Goal: Task Accomplishment & Management: Complete application form

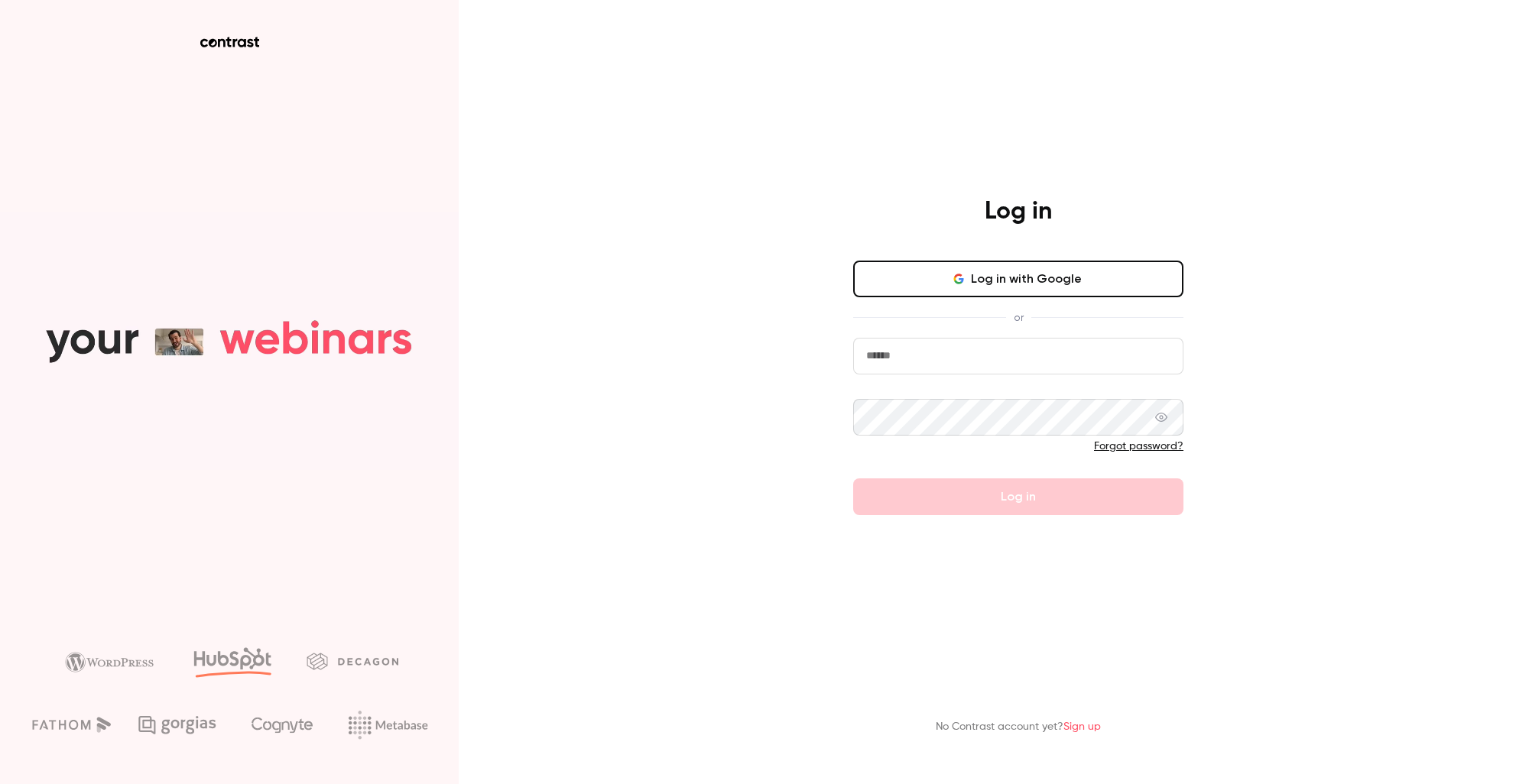
type input "**********"
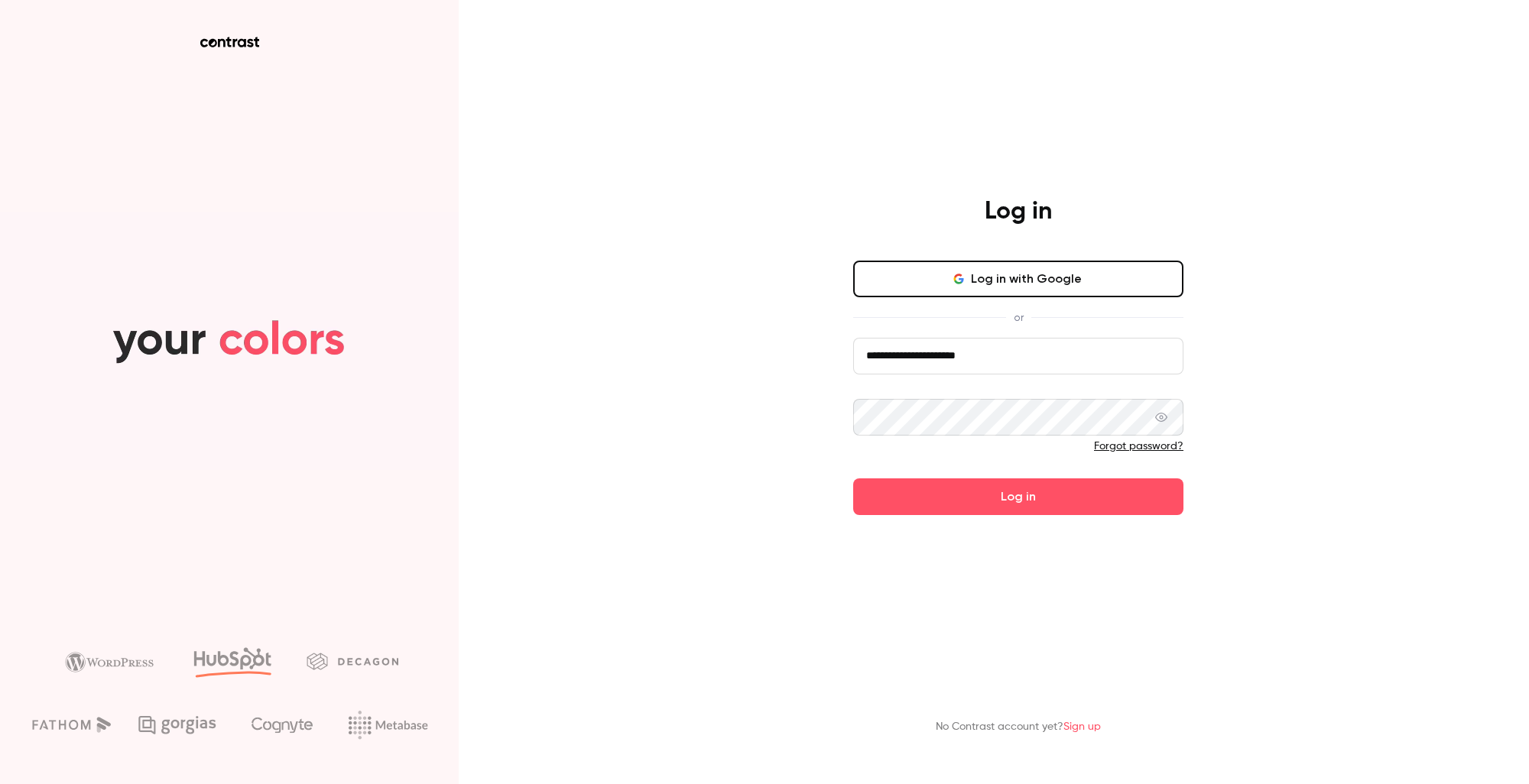
click at [1008, 506] on form "**********" at bounding box center [1018, 426] width 330 height 177
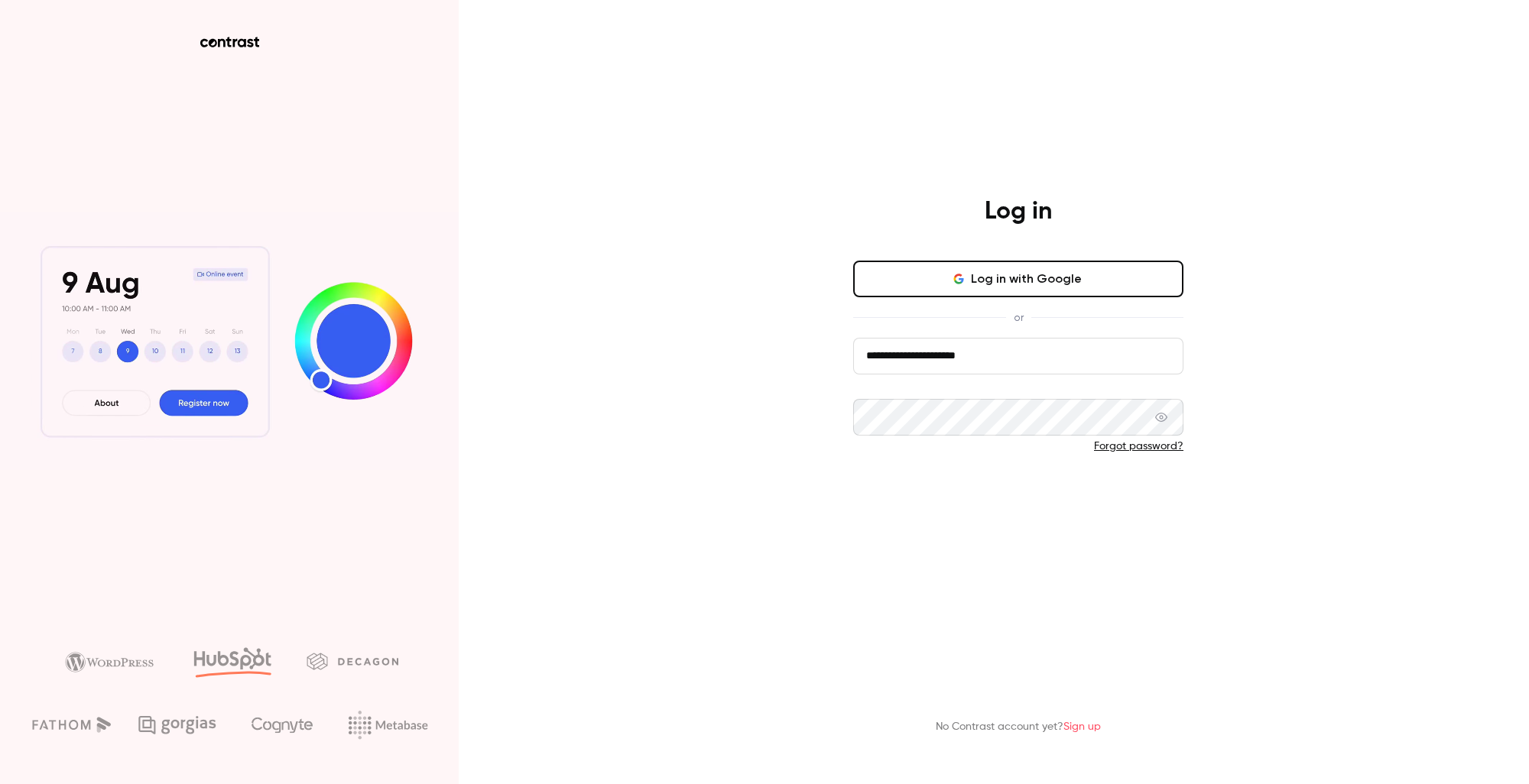
click at [1032, 506] on button "Log in" at bounding box center [1018, 497] width 330 height 37
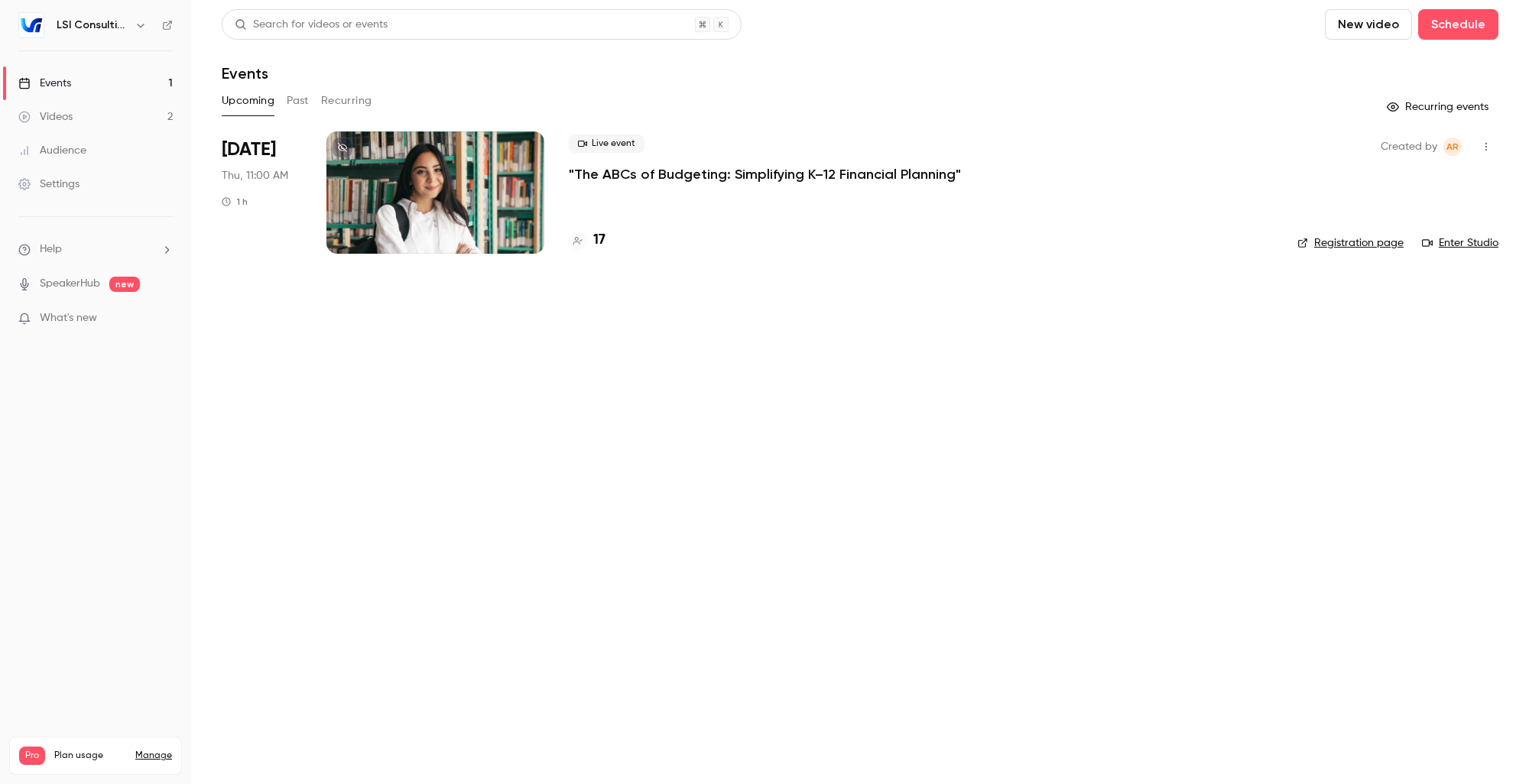
click at [304, 100] on button "Past" at bounding box center [298, 100] width 22 height 24
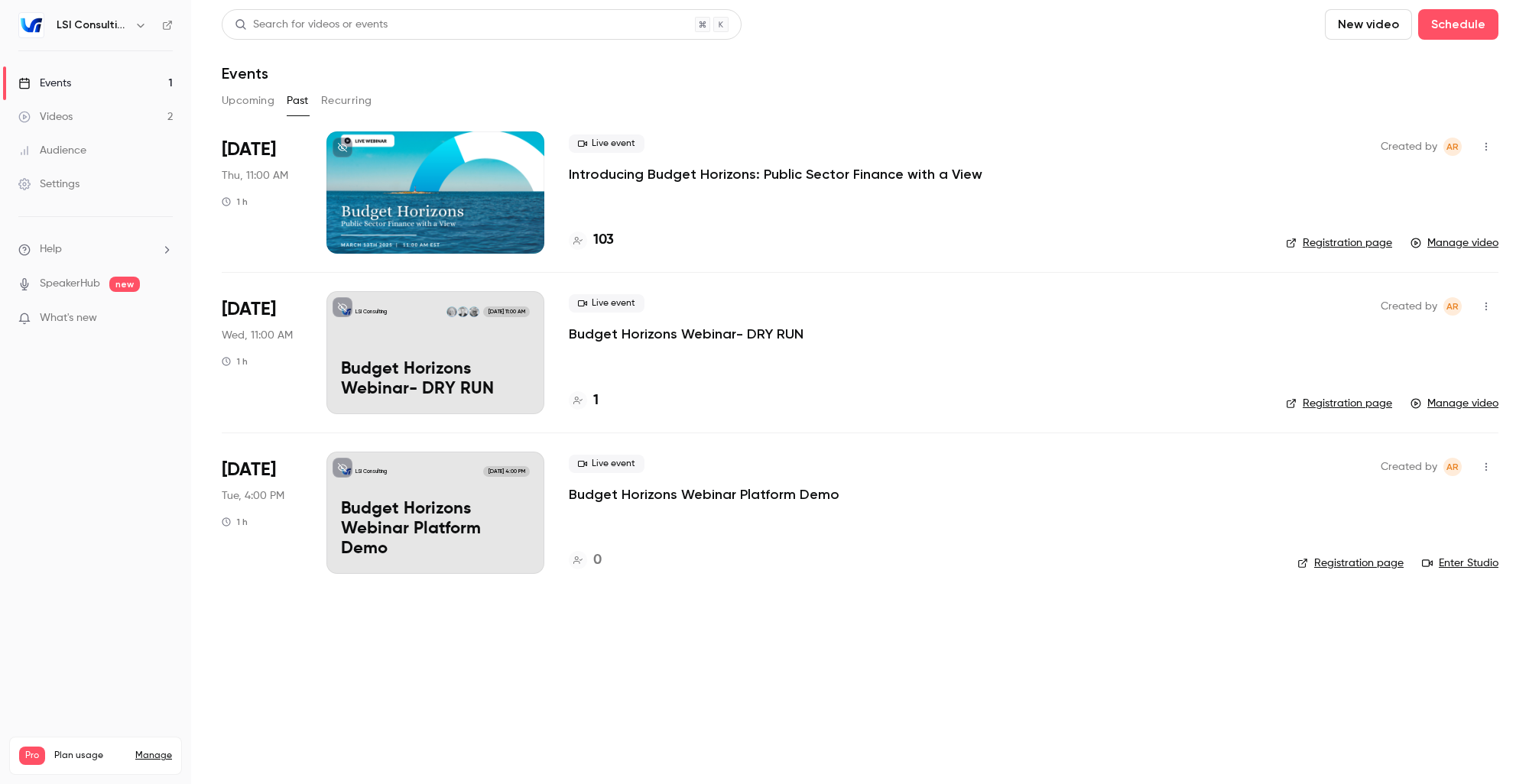
click at [248, 100] on button "Upcoming" at bounding box center [248, 100] width 53 height 24
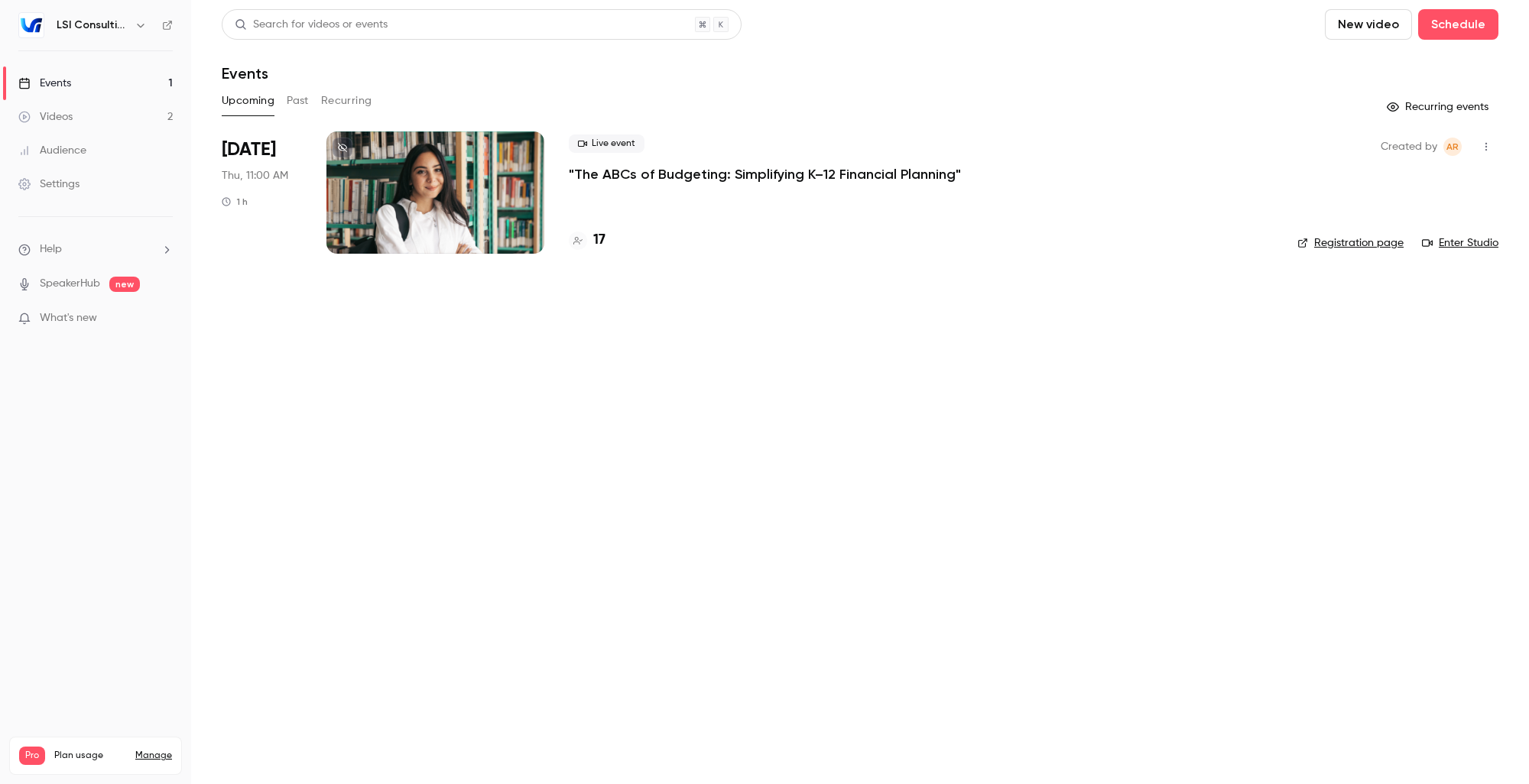
click at [306, 99] on button "Past" at bounding box center [298, 100] width 22 height 24
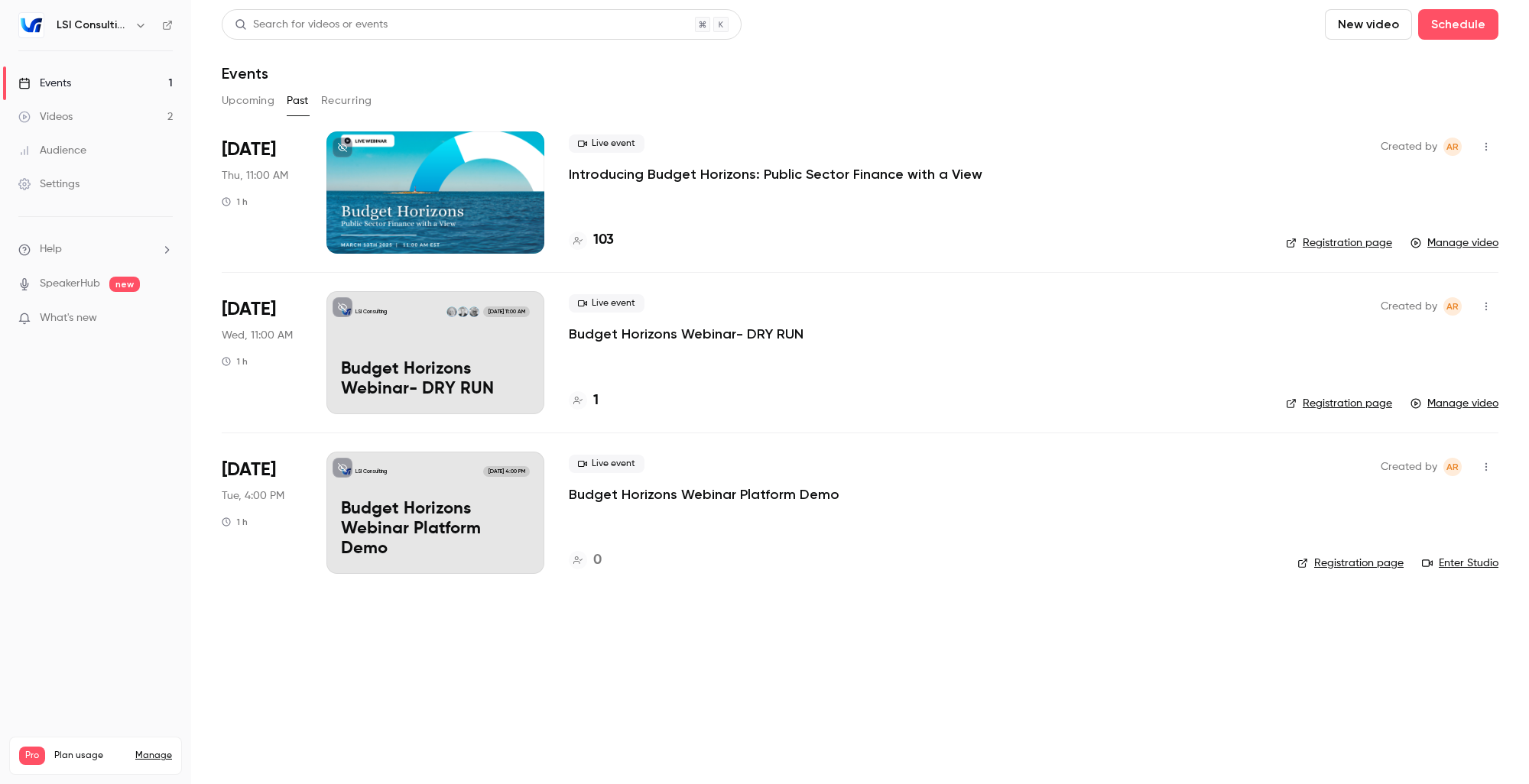
click at [61, 115] on div "Videos" at bounding box center [46, 116] width 55 height 15
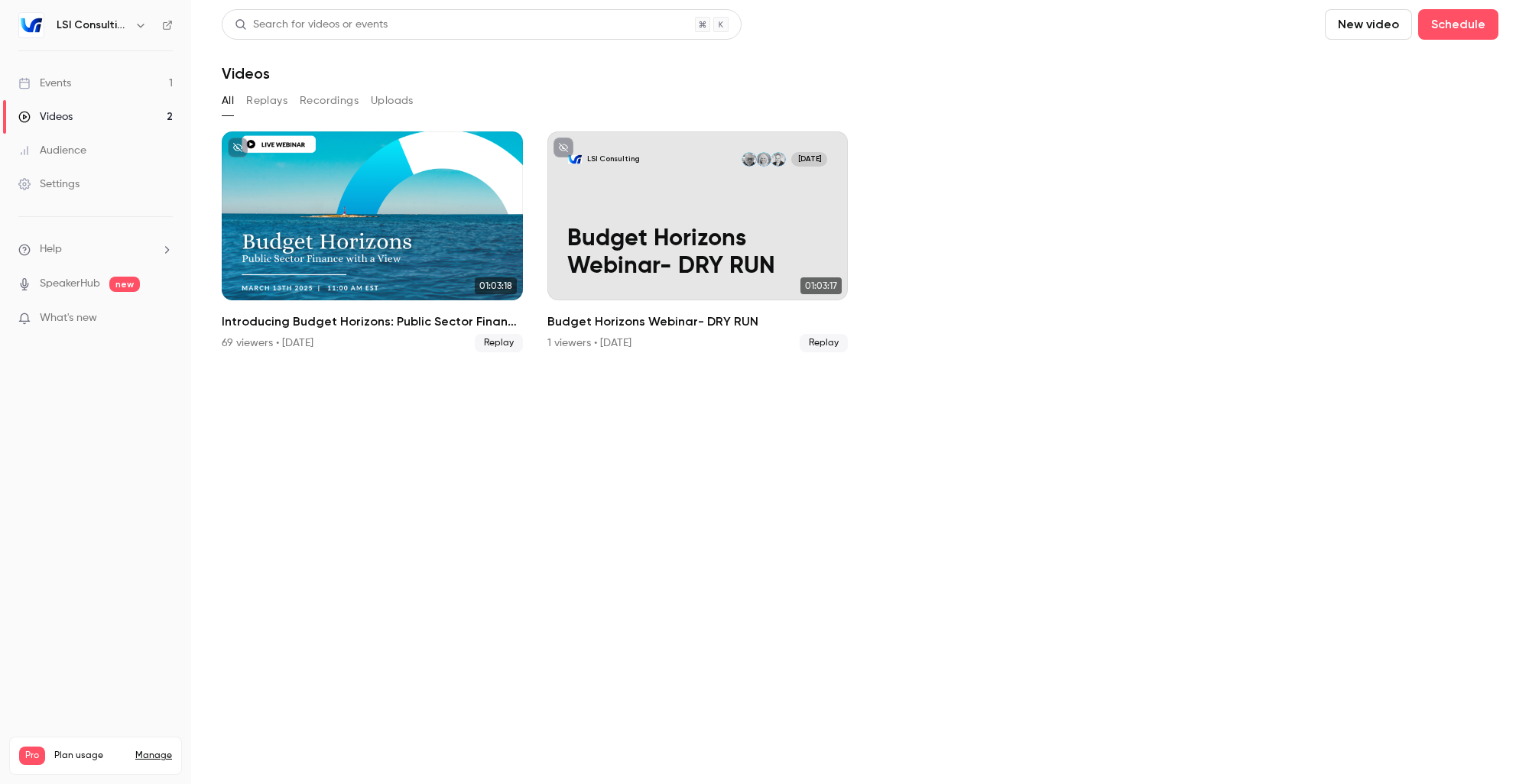
click at [63, 81] on div "Events" at bounding box center [45, 83] width 53 height 15
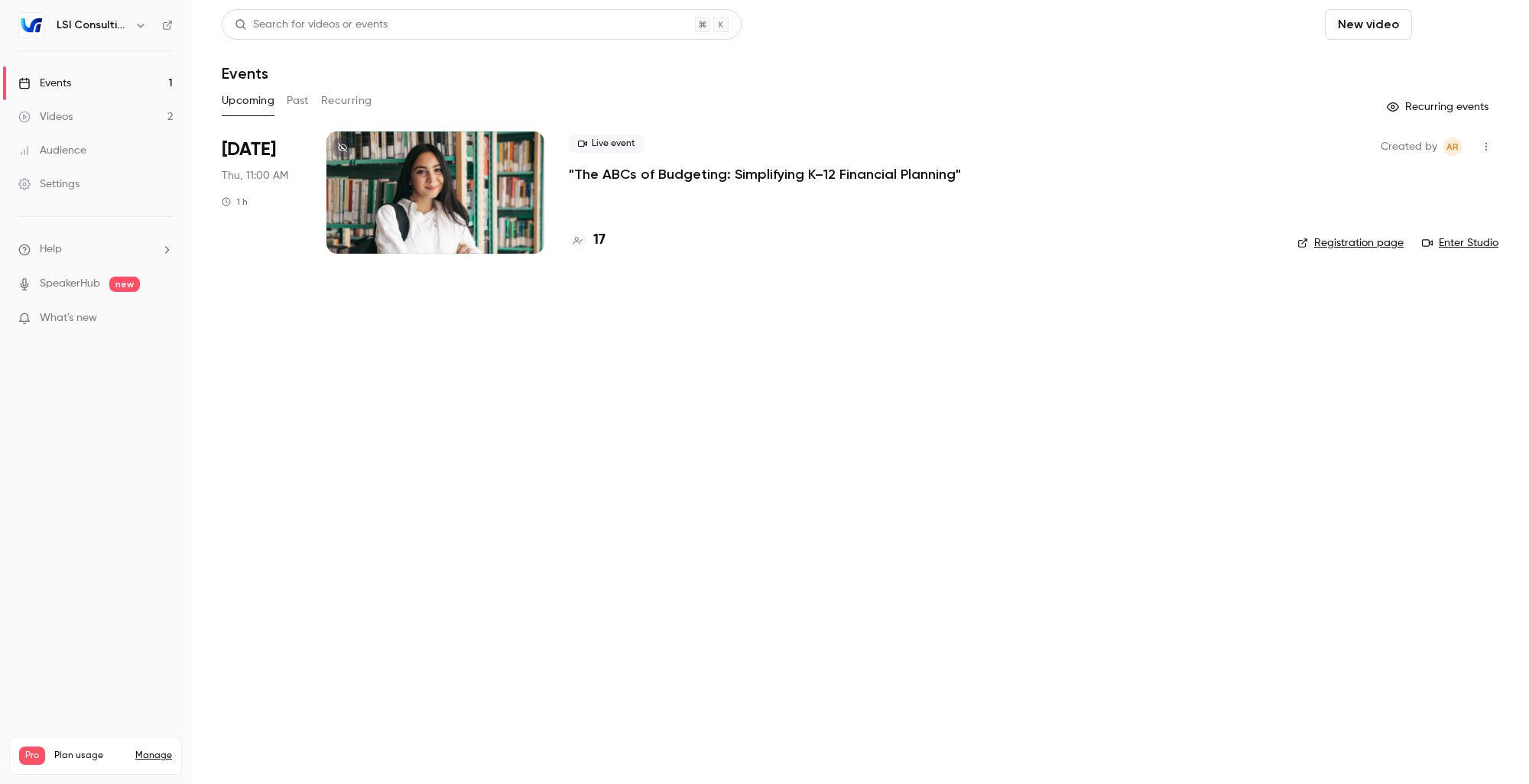
click at [1467, 29] on button "Schedule" at bounding box center [1458, 24] width 80 height 30
click at [1241, 298] on div at bounding box center [764, 392] width 1529 height 784
click at [1489, 145] on icon "button" at bounding box center [1486, 146] width 12 height 10
drag, startPoint x: 1434, startPoint y: 468, endPoint x: 1478, endPoint y: 174, distance: 297.3
click at [1435, 466] on div at bounding box center [764, 392] width 1529 height 784
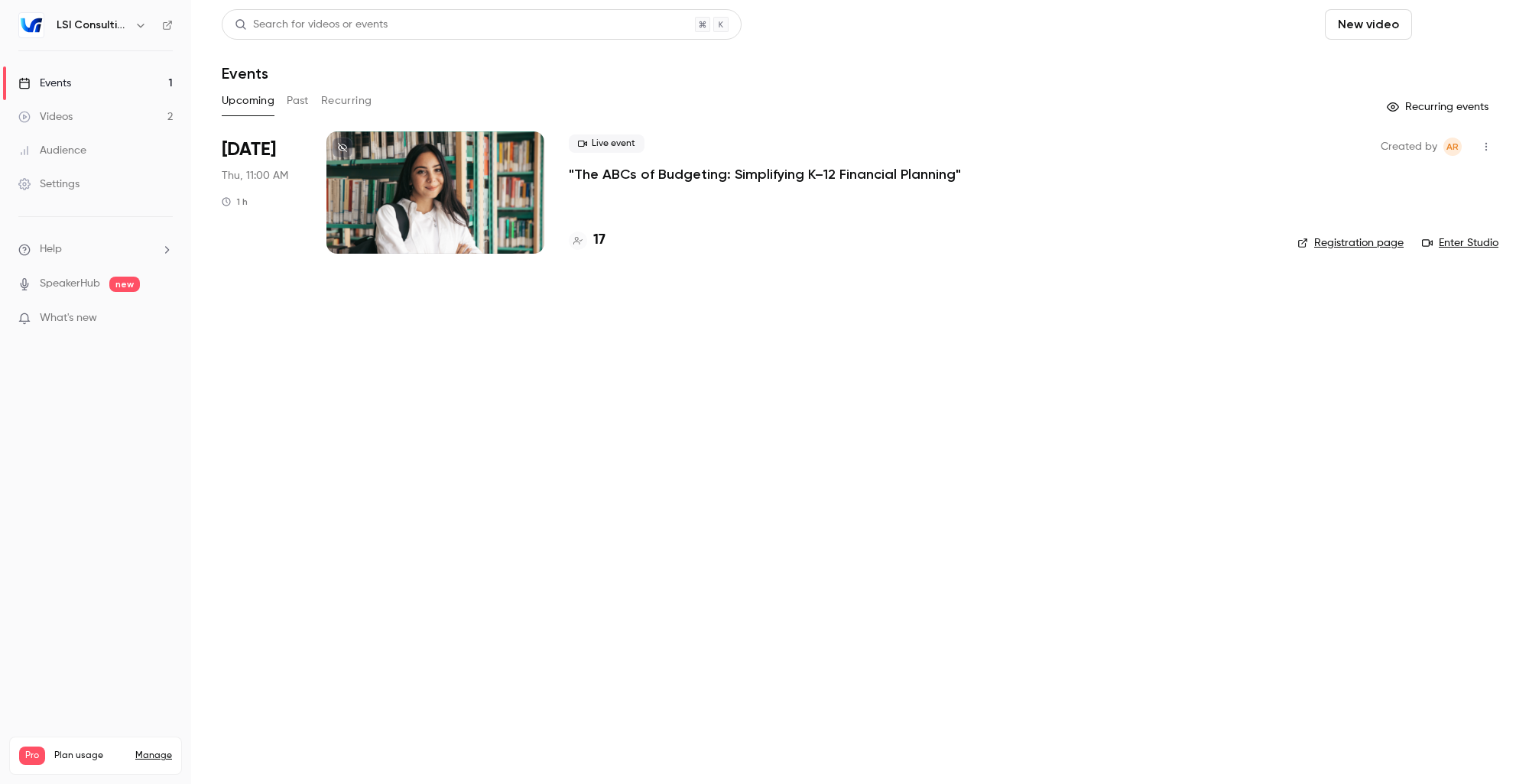
click at [1443, 34] on button "Schedule" at bounding box center [1458, 24] width 80 height 30
click at [1419, 69] on div "One time event" at bounding box center [1427, 66] width 116 height 15
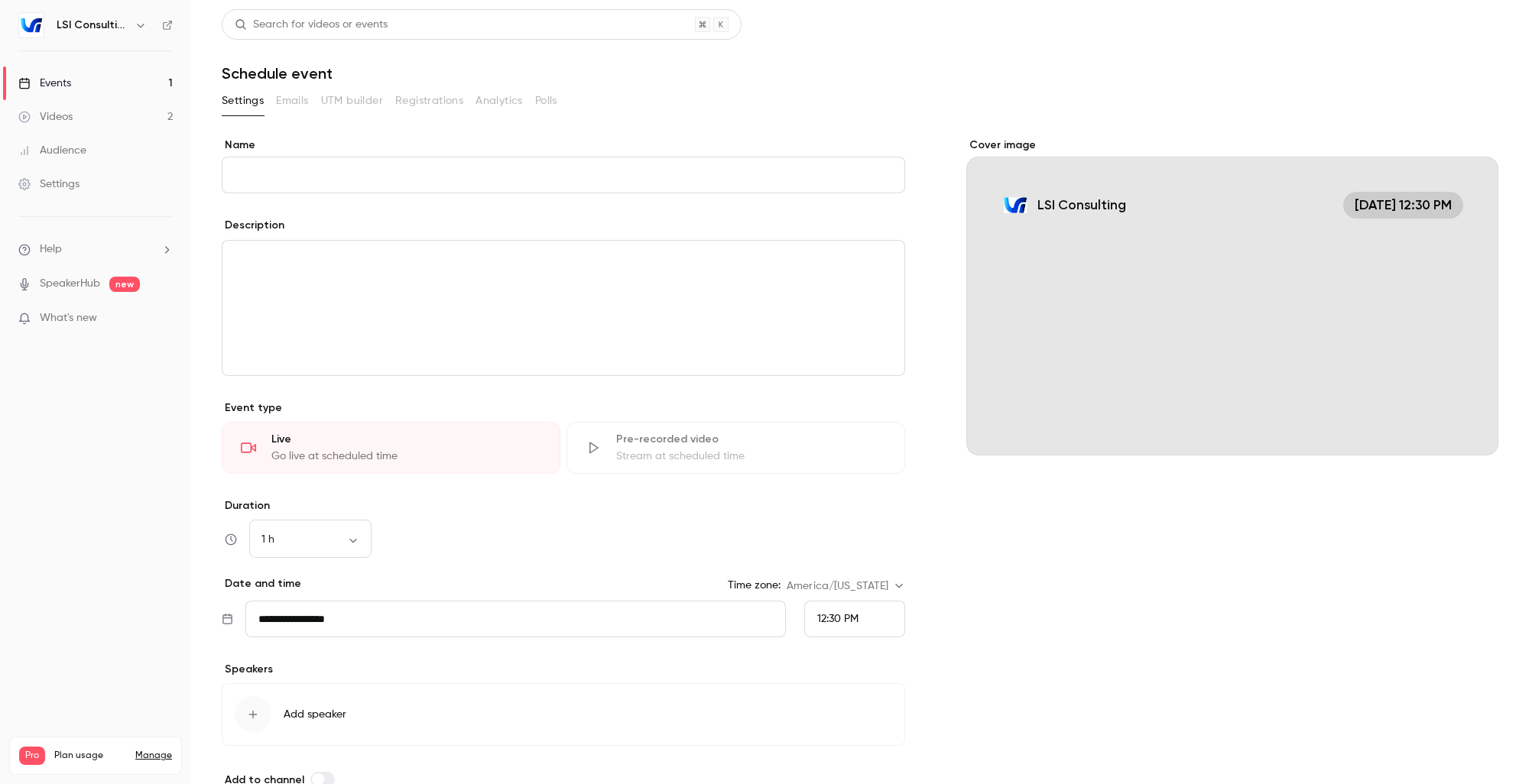
click at [364, 167] on input "Name" at bounding box center [563, 175] width 683 height 37
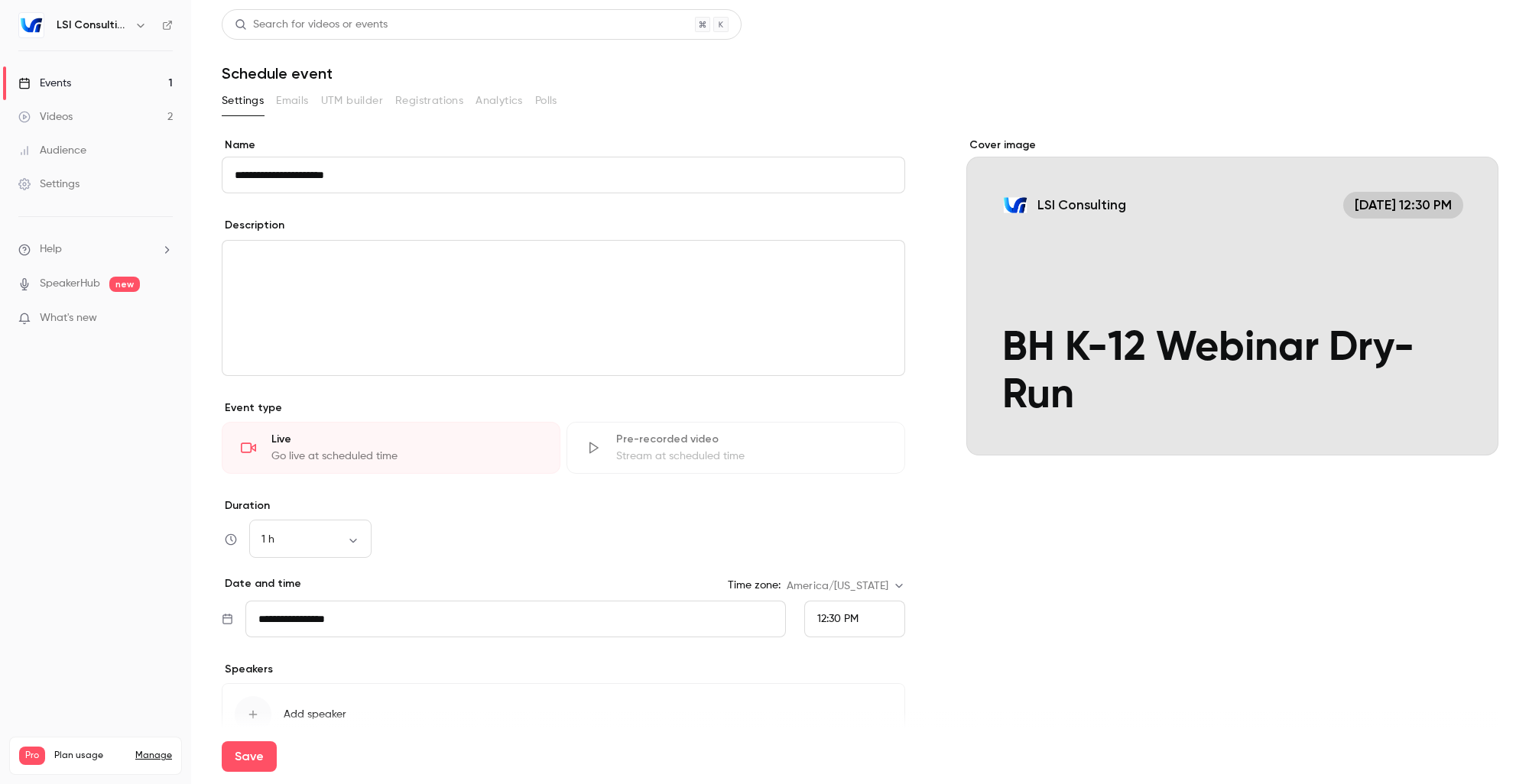
type input "**********"
click at [433, 223] on div "Description" at bounding box center [563, 227] width 683 height 19
click at [409, 177] on input "**********" at bounding box center [563, 175] width 683 height 37
click at [434, 270] on div "editor" at bounding box center [563, 308] width 682 height 135
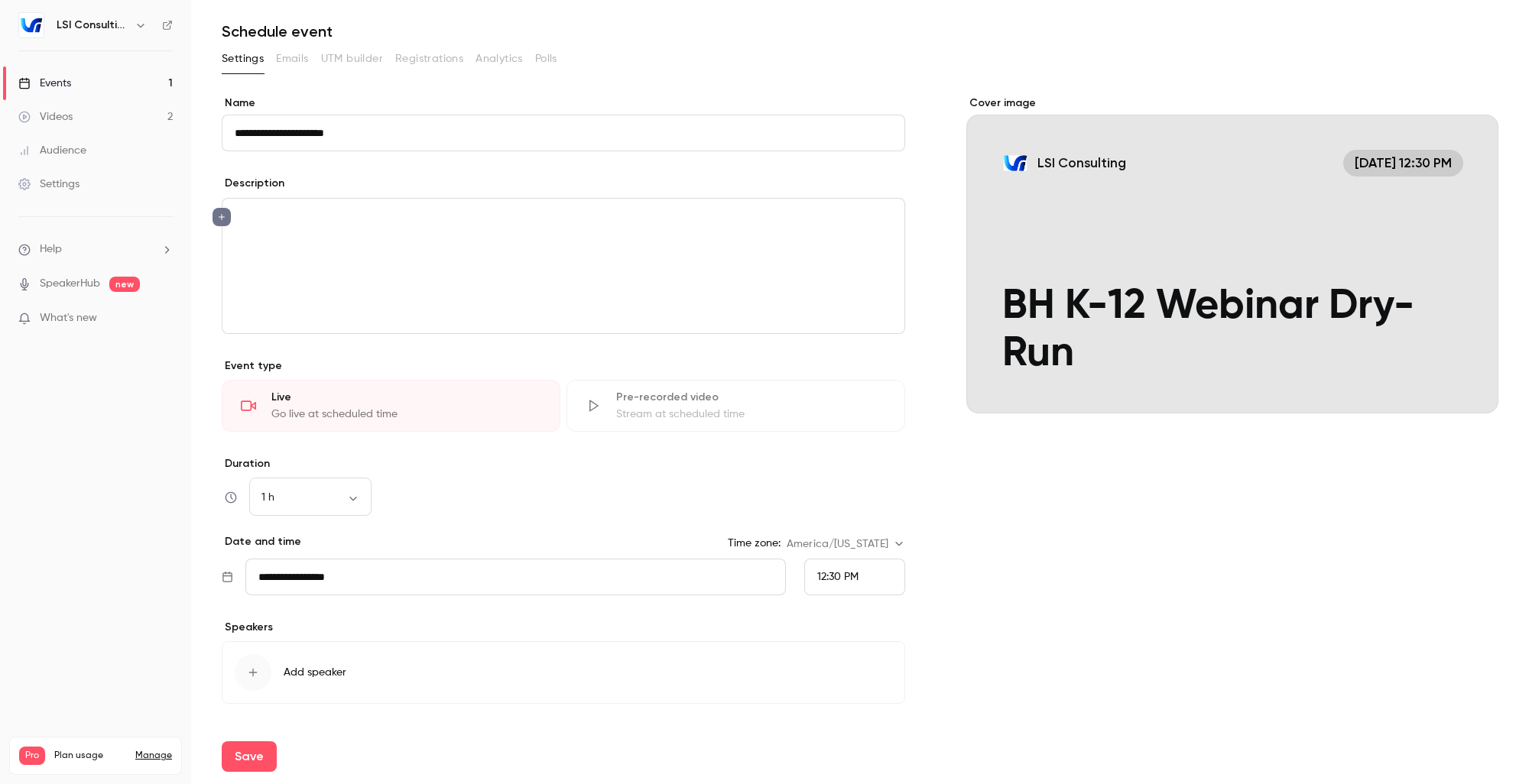
scroll to position [83, 0]
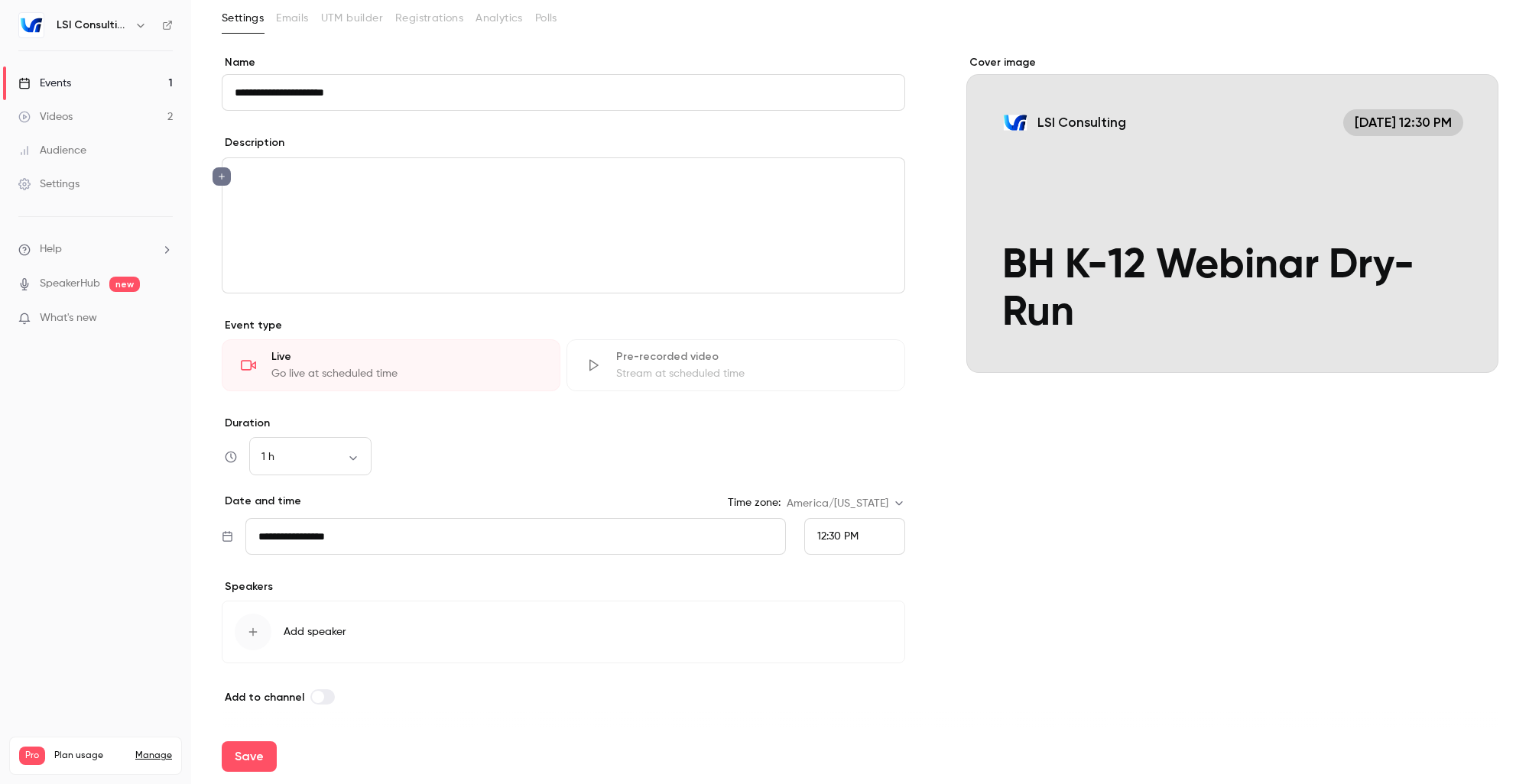
click at [258, 629] on icon "button" at bounding box center [253, 632] width 12 height 12
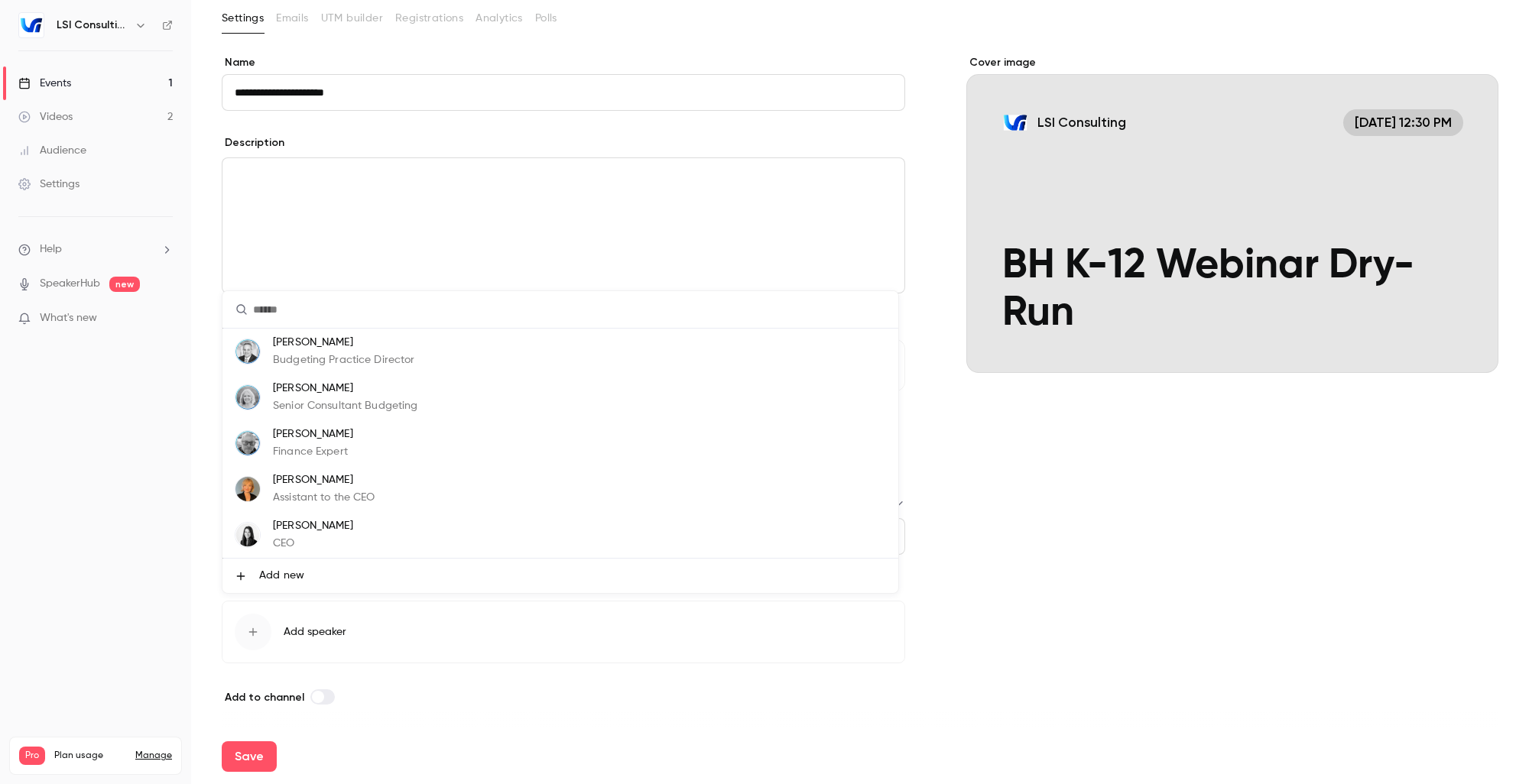
click at [318, 355] on p "Budgeting Practice Director" at bounding box center [344, 360] width 142 height 16
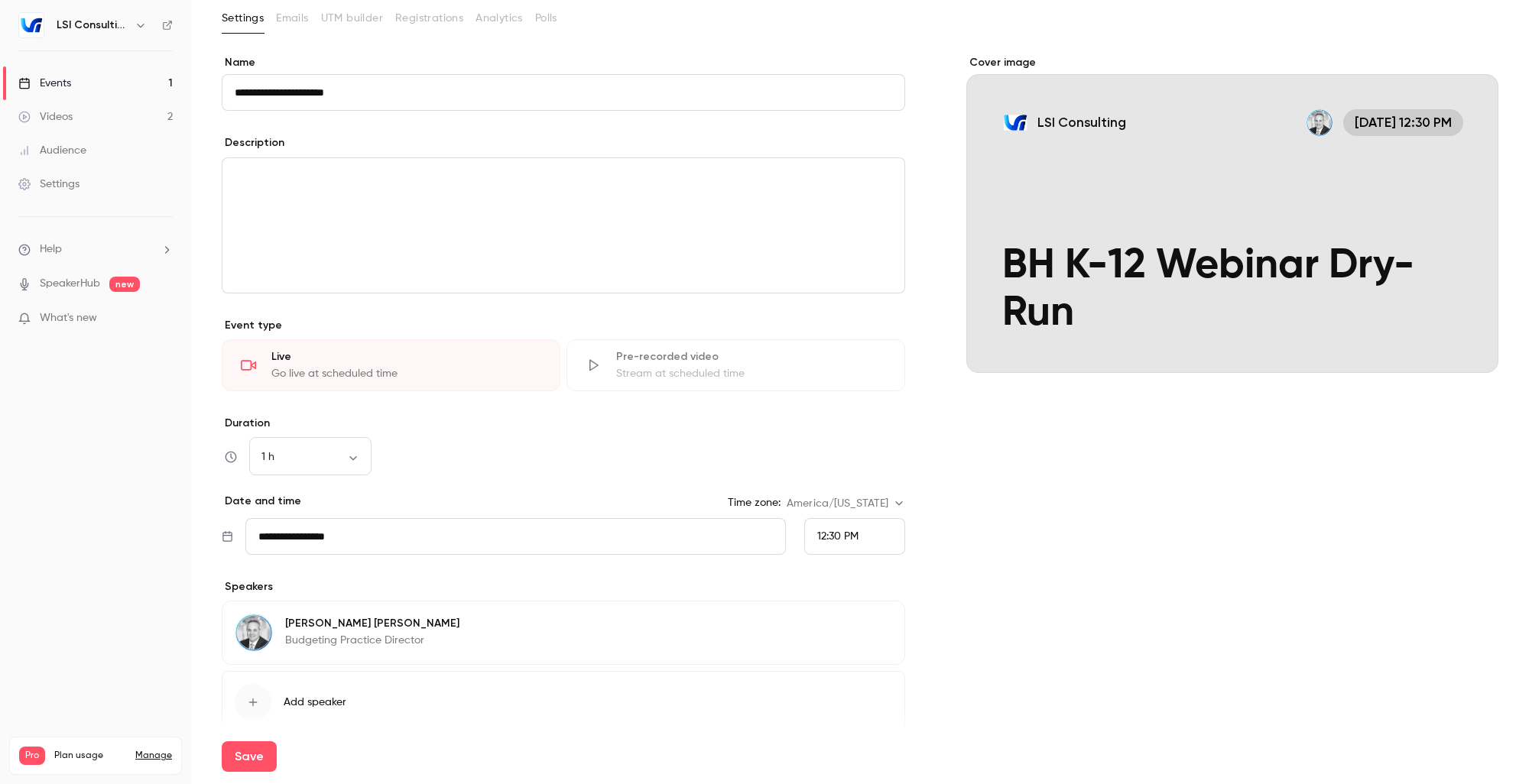
click at [262, 704] on div "button" at bounding box center [253, 702] width 37 height 37
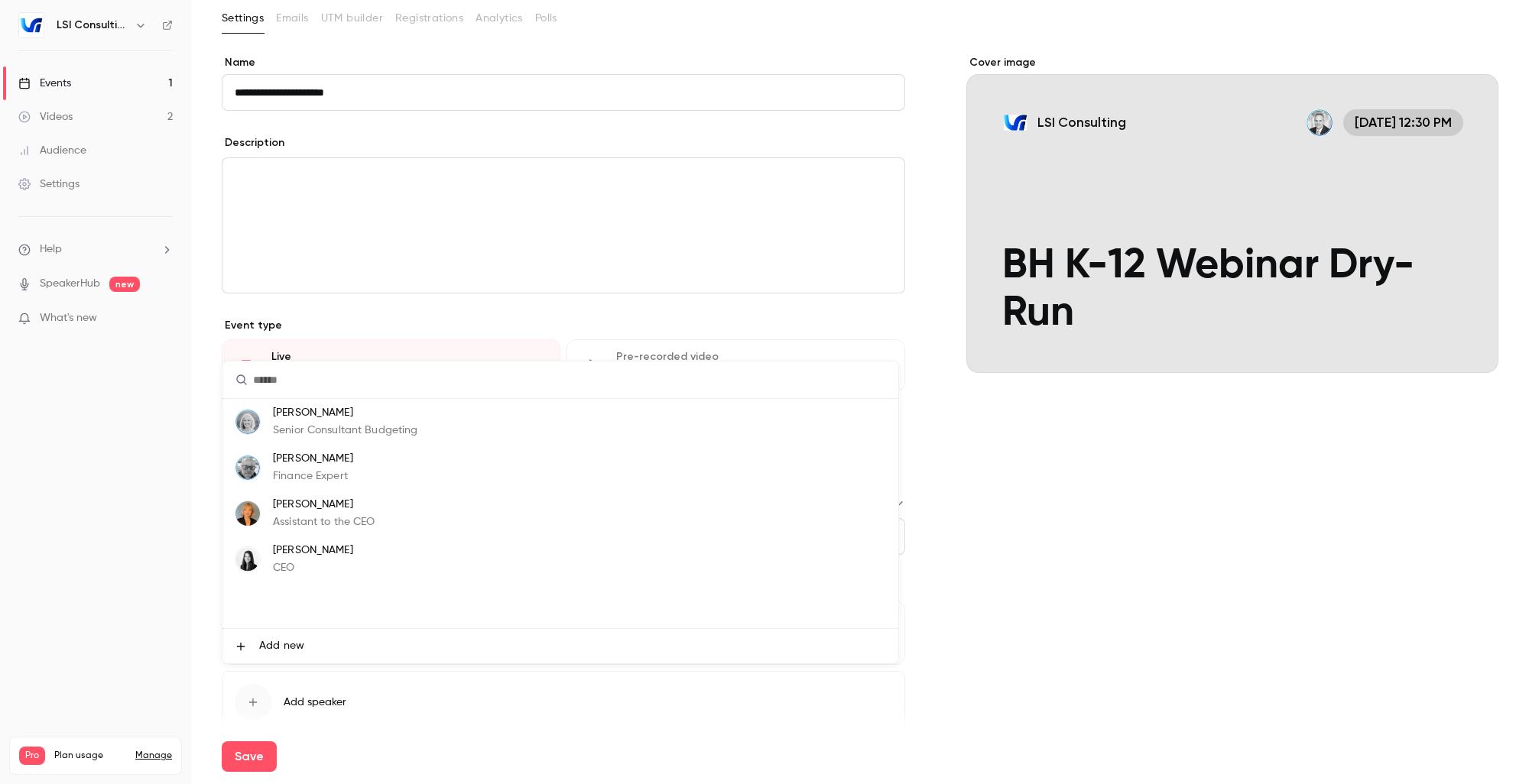
click at [311, 518] on p "Assistant to the CEO" at bounding box center [324, 522] width 103 height 16
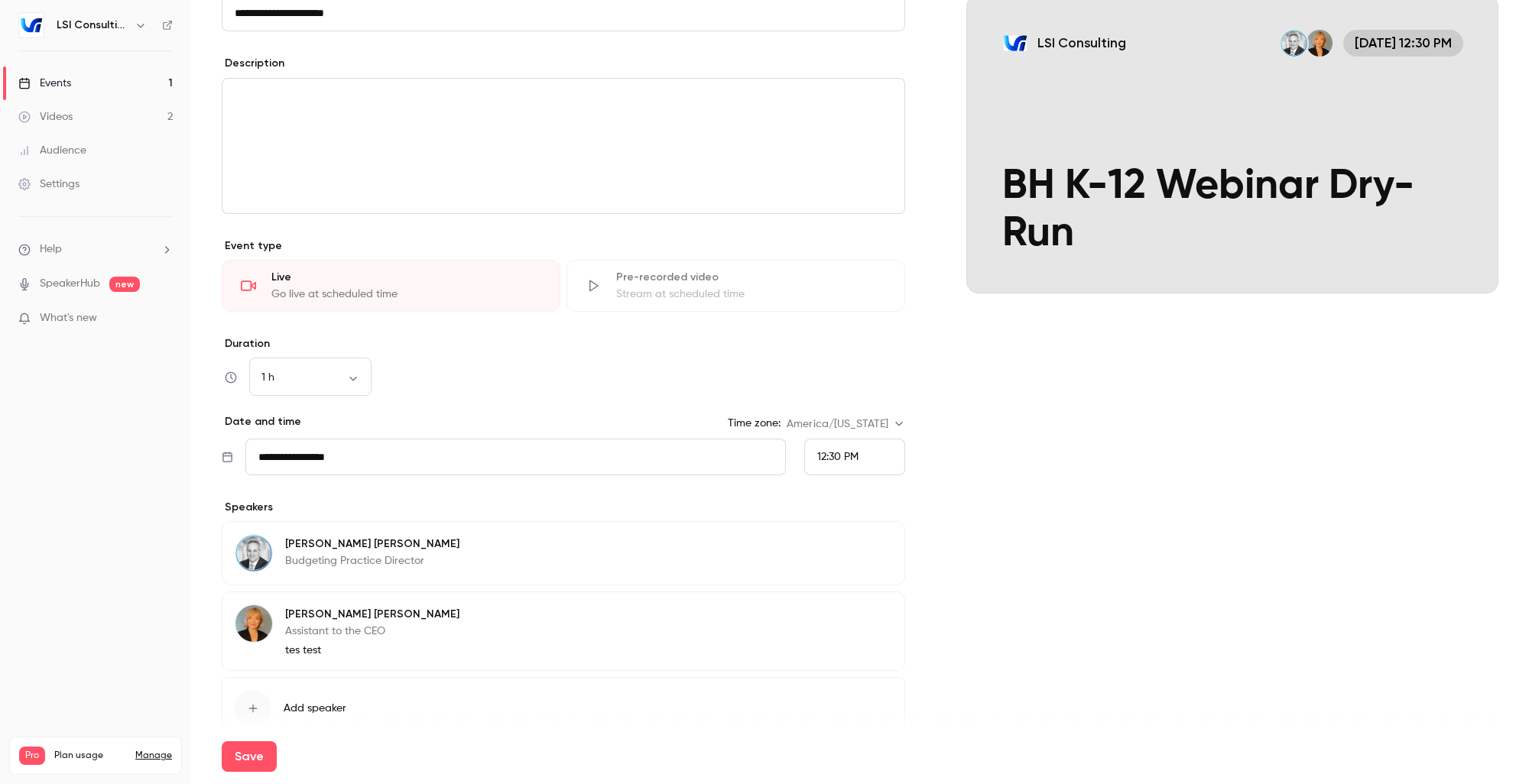
scroll to position [238, 0]
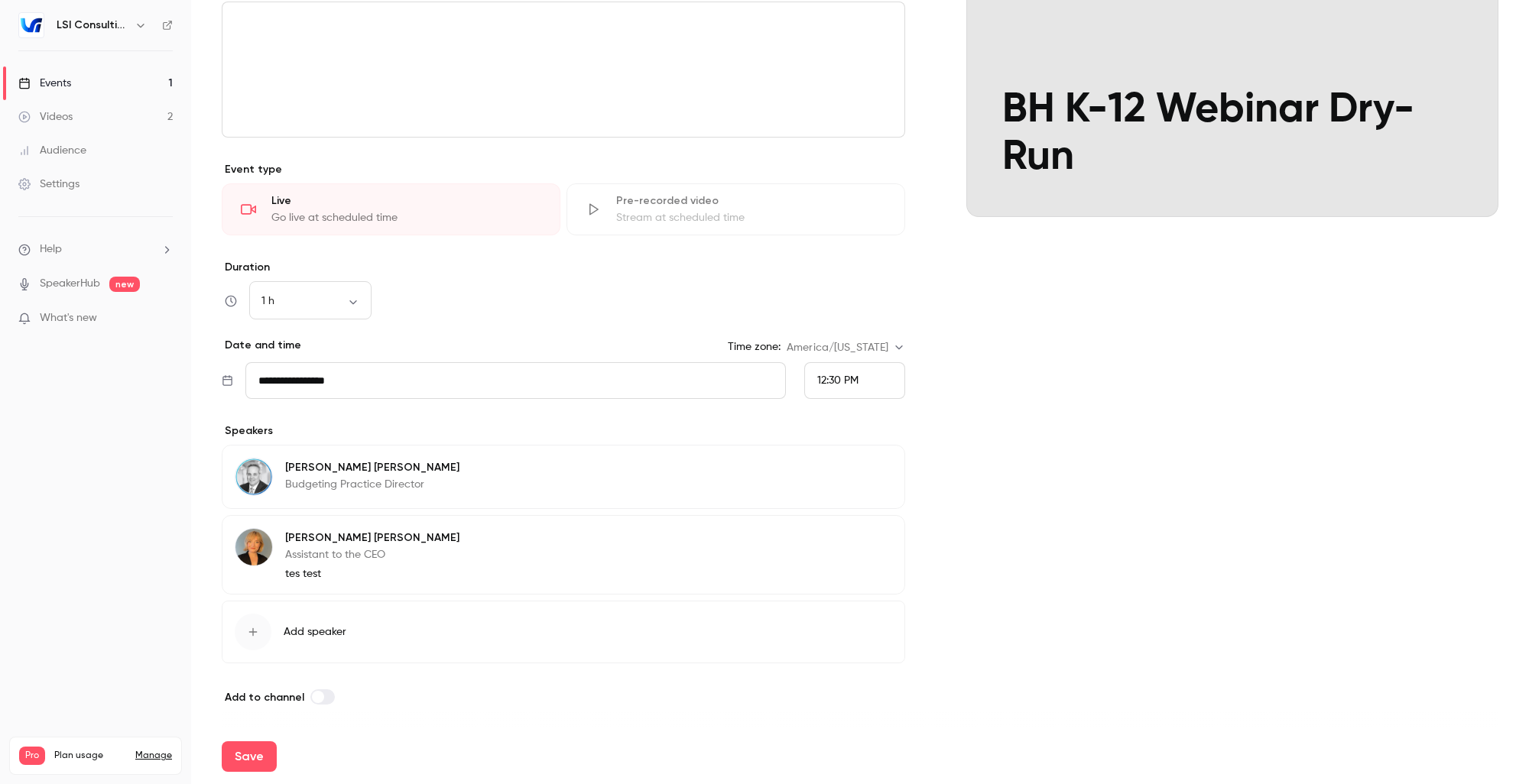
click at [851, 542] on button "Edit" at bounding box center [864, 540] width 56 height 24
click at [387, 650] on input "**********" at bounding box center [563, 646] width 657 height 37
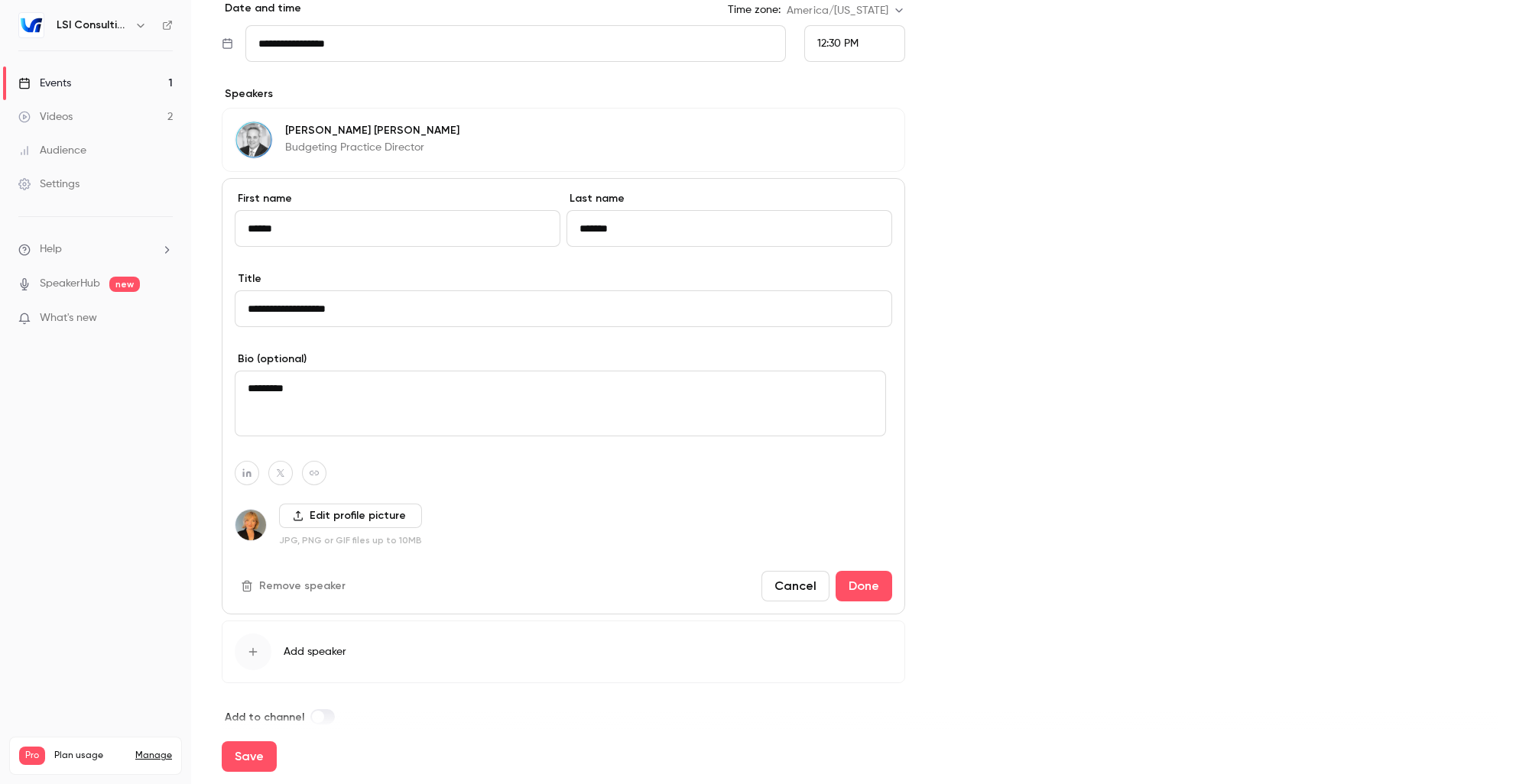
scroll to position [595, 0]
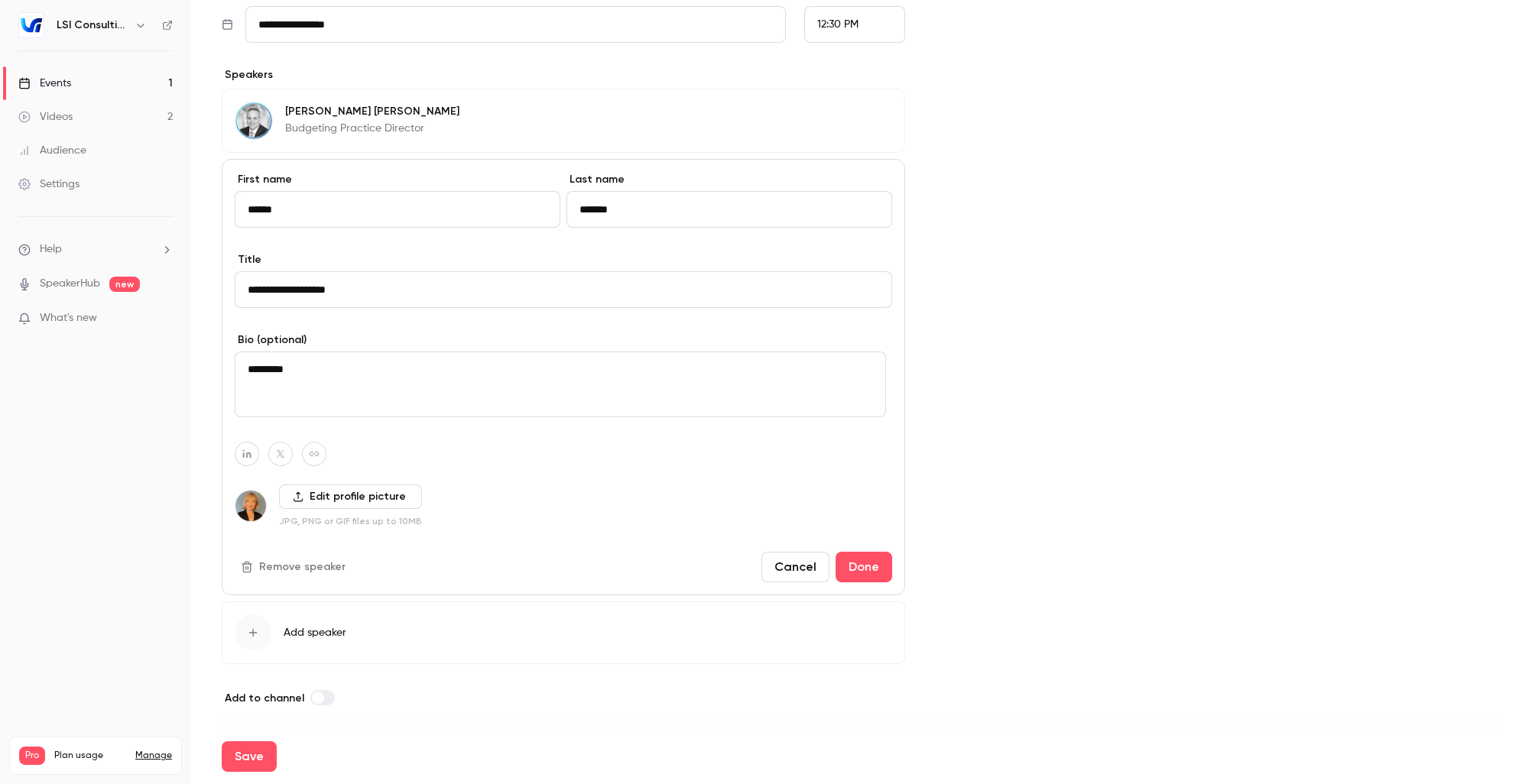
drag, startPoint x: 398, startPoint y: 297, endPoint x: 217, endPoint y: 294, distance: 181.0
click at [217, 294] on main "**********" at bounding box center [860, 392] width 1338 height 784
type input "**********"
click at [868, 569] on button "Done" at bounding box center [864, 567] width 56 height 30
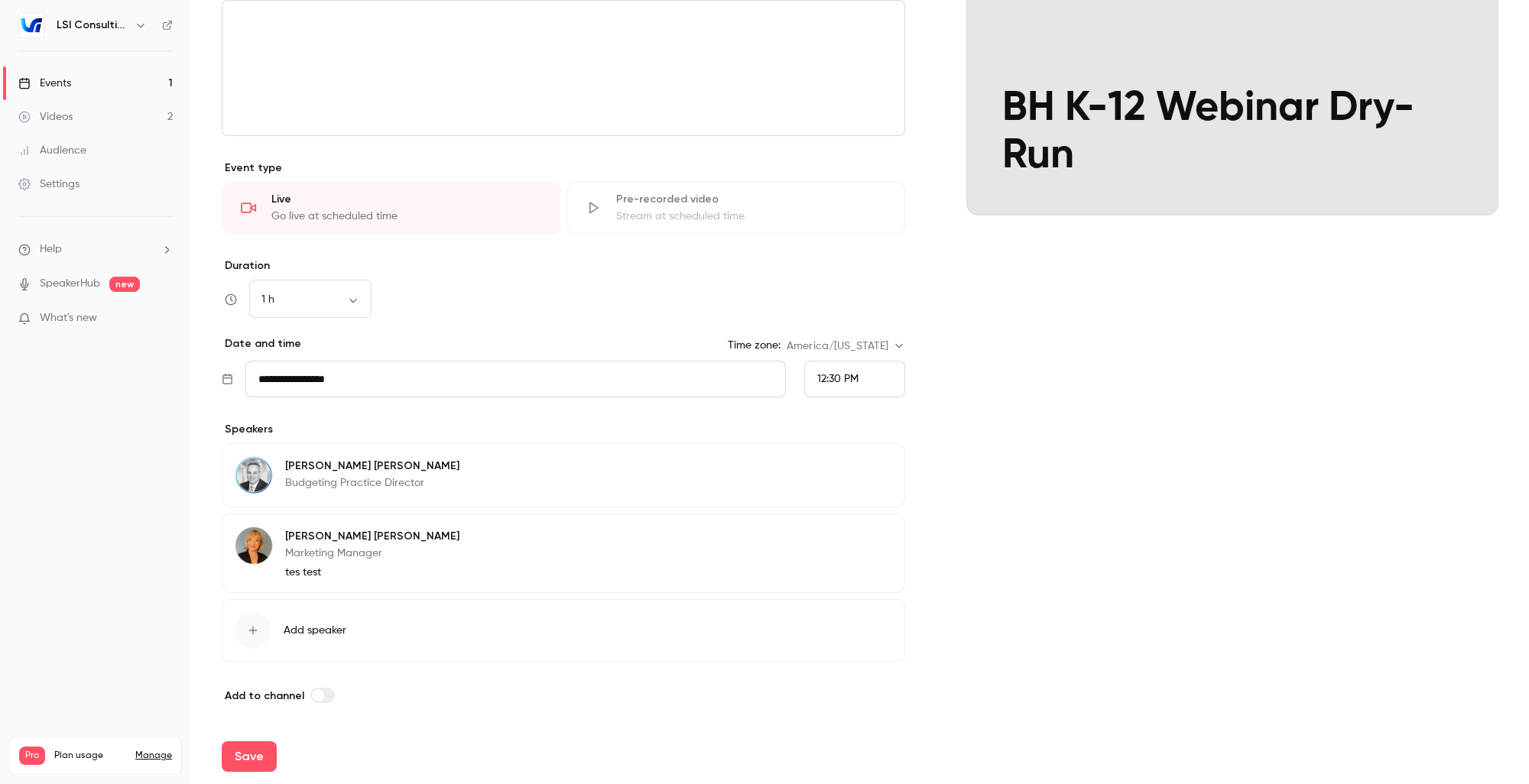
scroll to position [238, 0]
click at [324, 624] on span "Add speaker" at bounding box center [315, 632] width 63 height 15
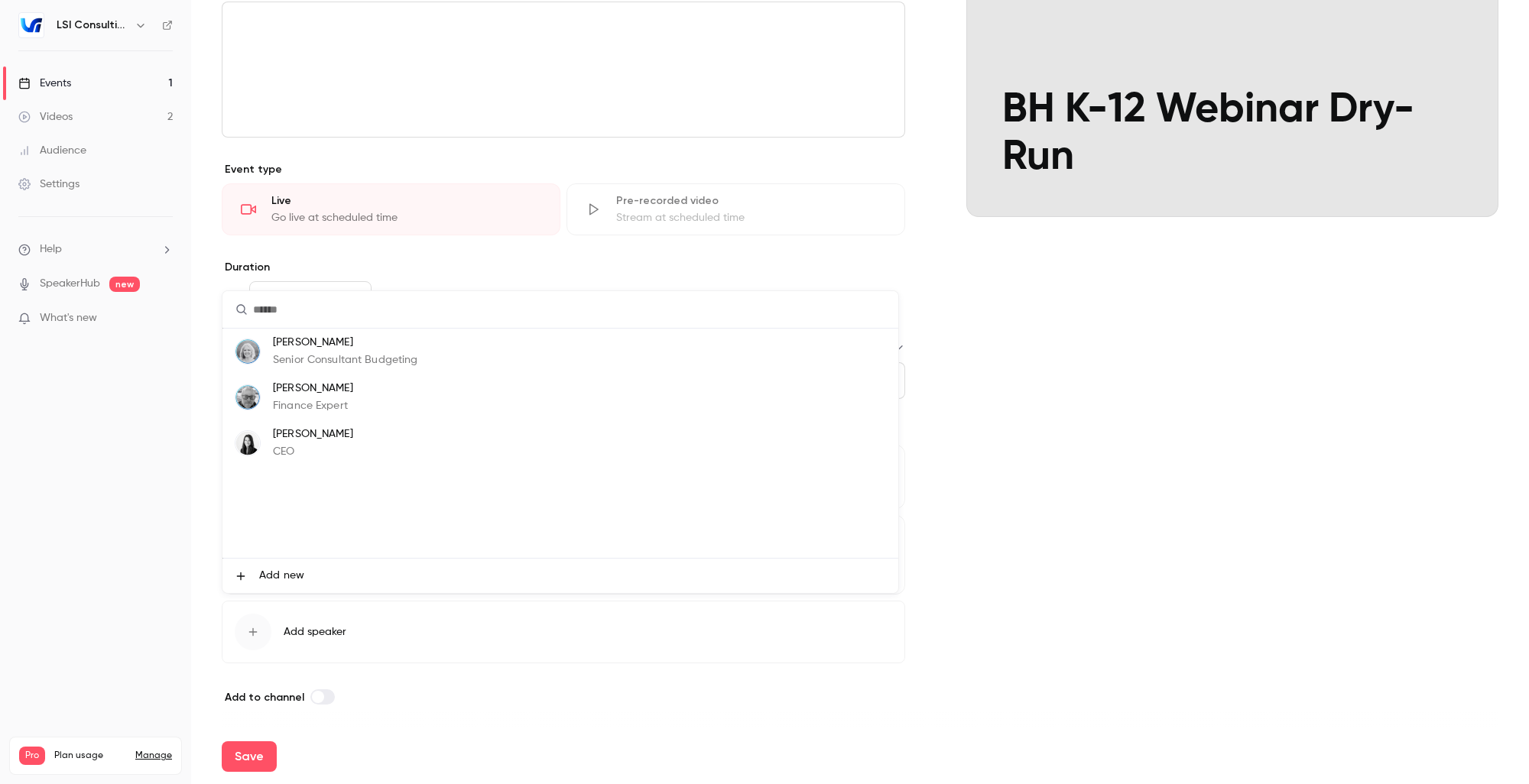
click at [315, 355] on p "Senior Consultant Budgeting" at bounding box center [345, 360] width 145 height 16
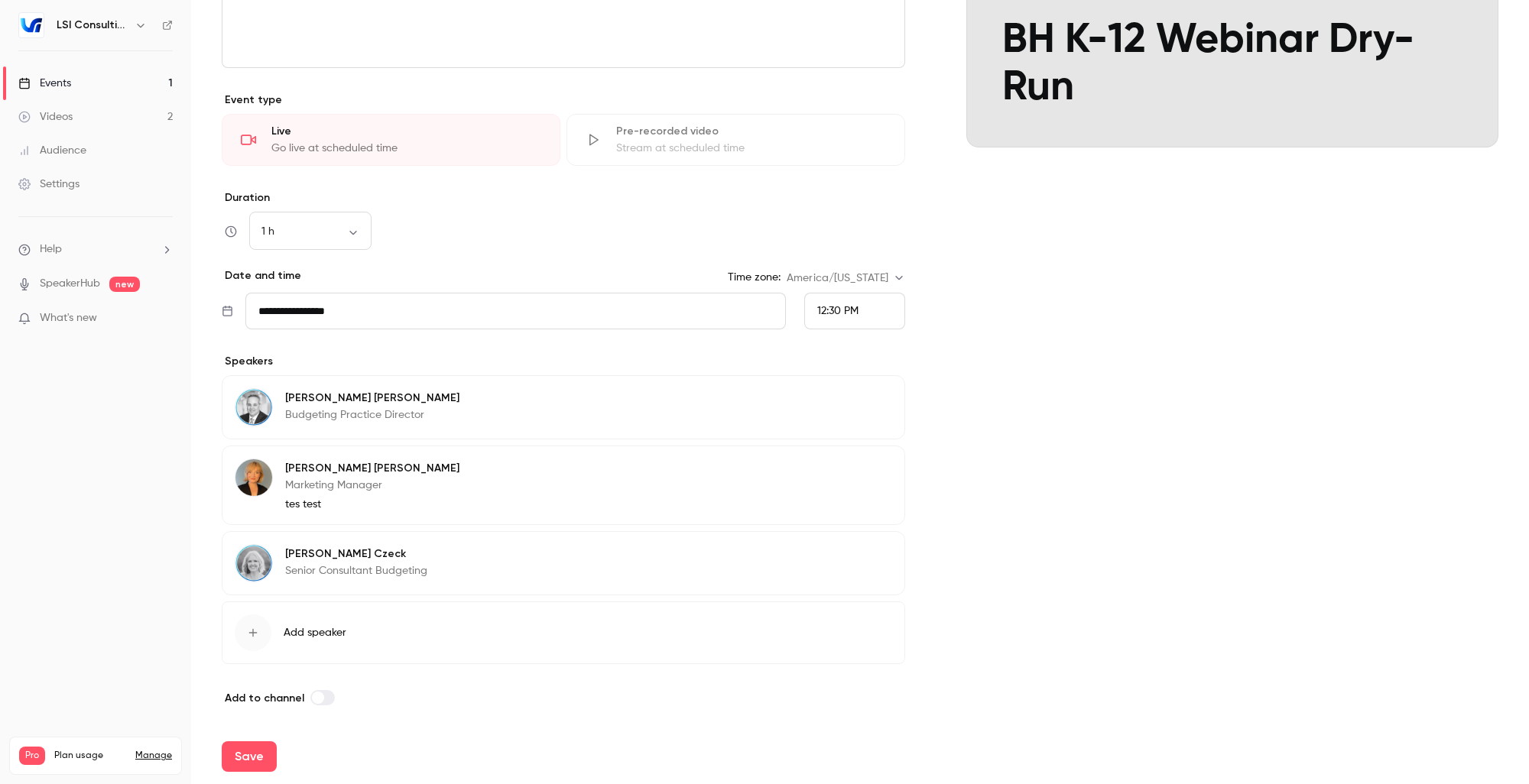
scroll to position [232, 0]
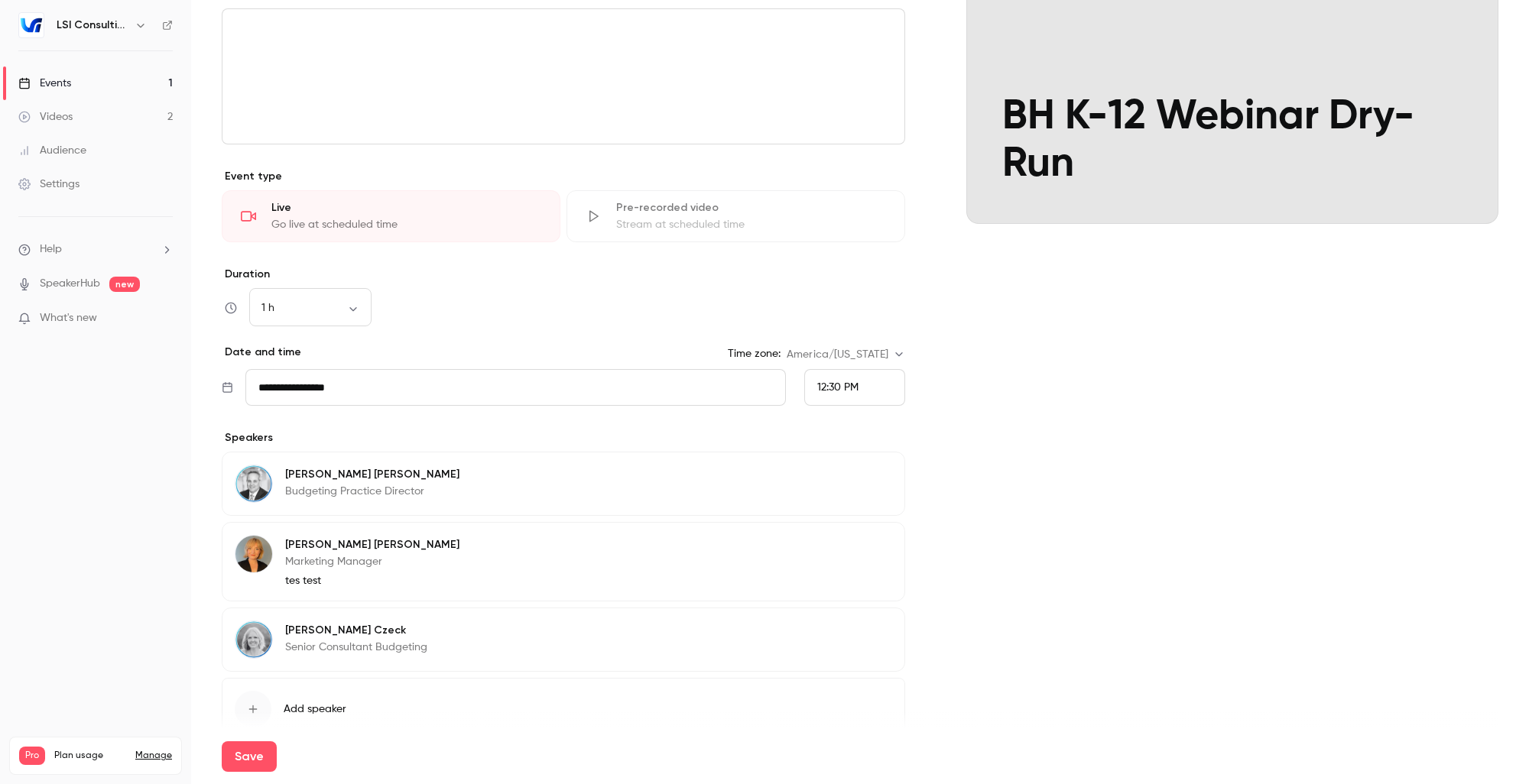
click at [336, 376] on input "**********" at bounding box center [515, 388] width 540 height 37
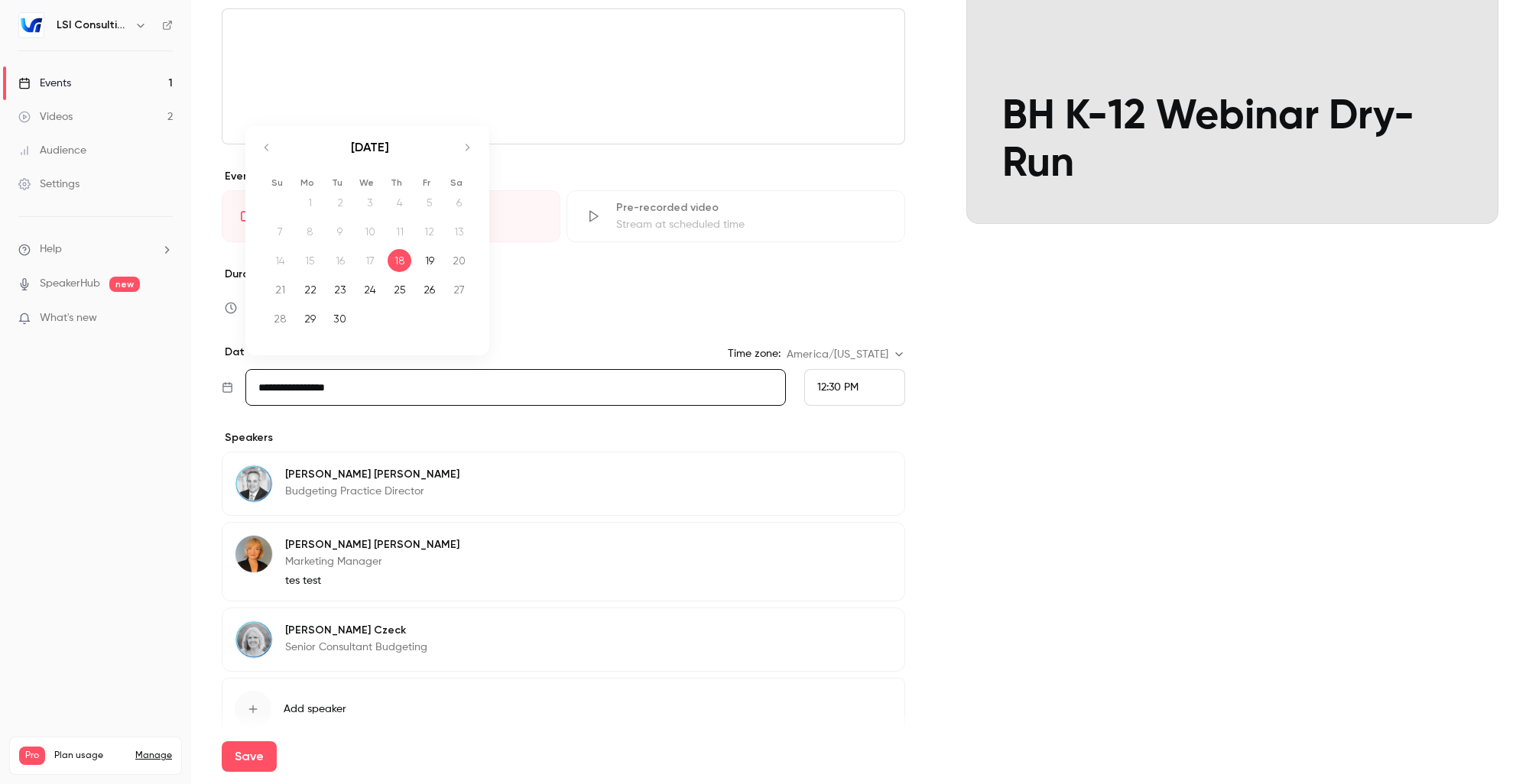
click at [372, 293] on div "24" at bounding box center [370, 290] width 24 height 23
type input "**********"
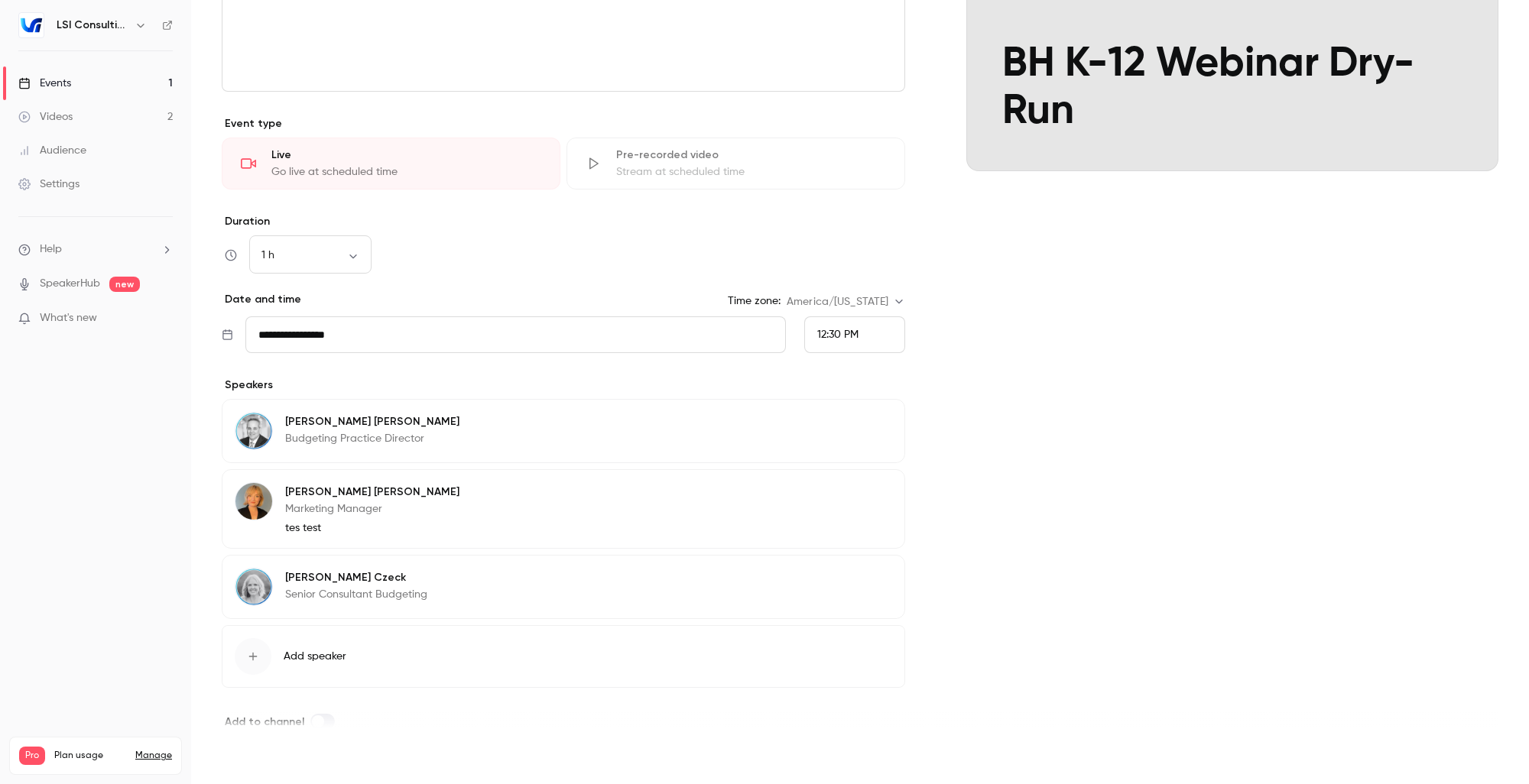
scroll to position [308, 0]
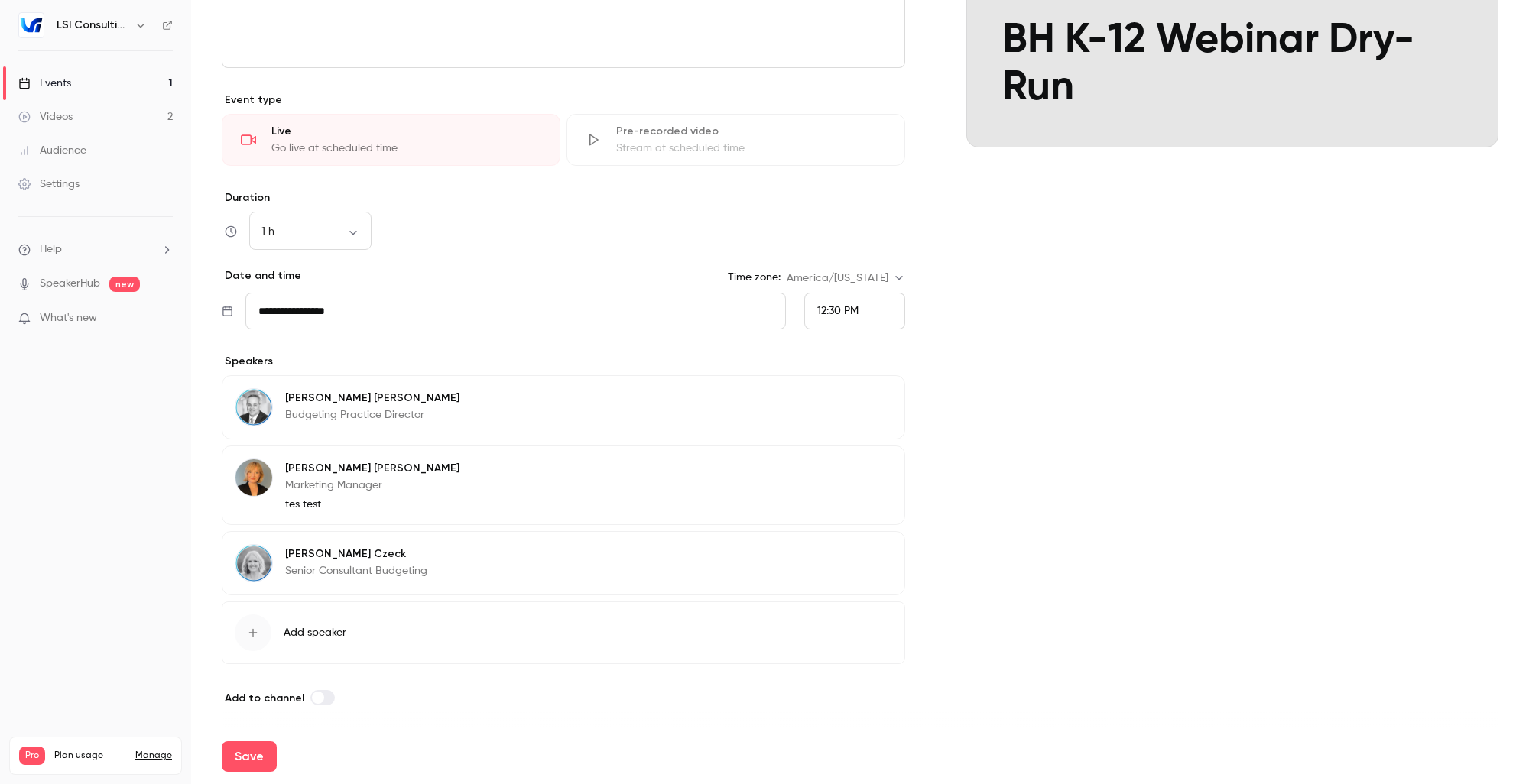
click at [869, 327] on div "12:30 PM" at bounding box center [855, 311] width 101 height 37
click at [842, 64] on span "11:00 AM" at bounding box center [832, 66] width 43 height 10
click at [260, 750] on button "Save" at bounding box center [249, 757] width 55 height 30
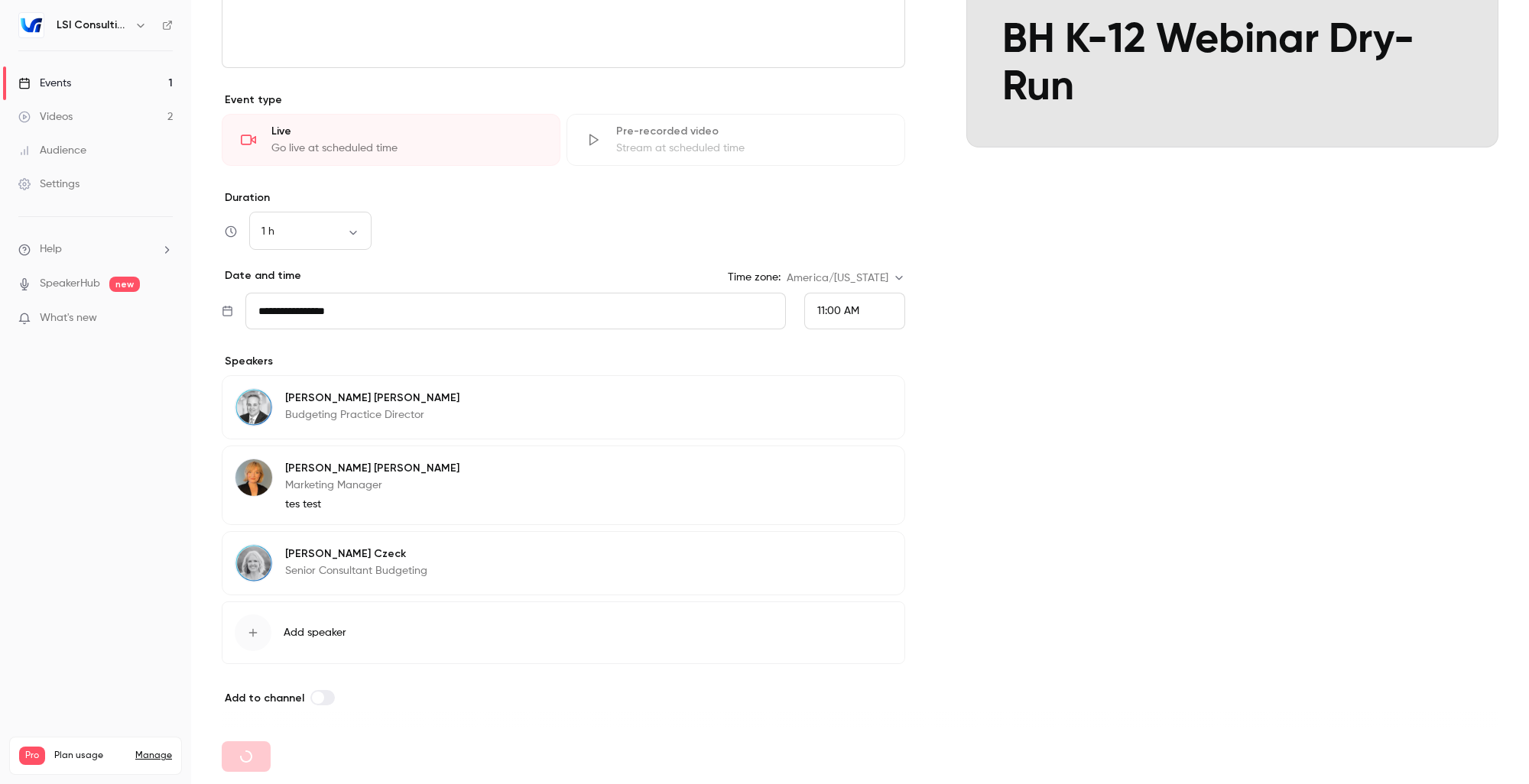
type input "**********"
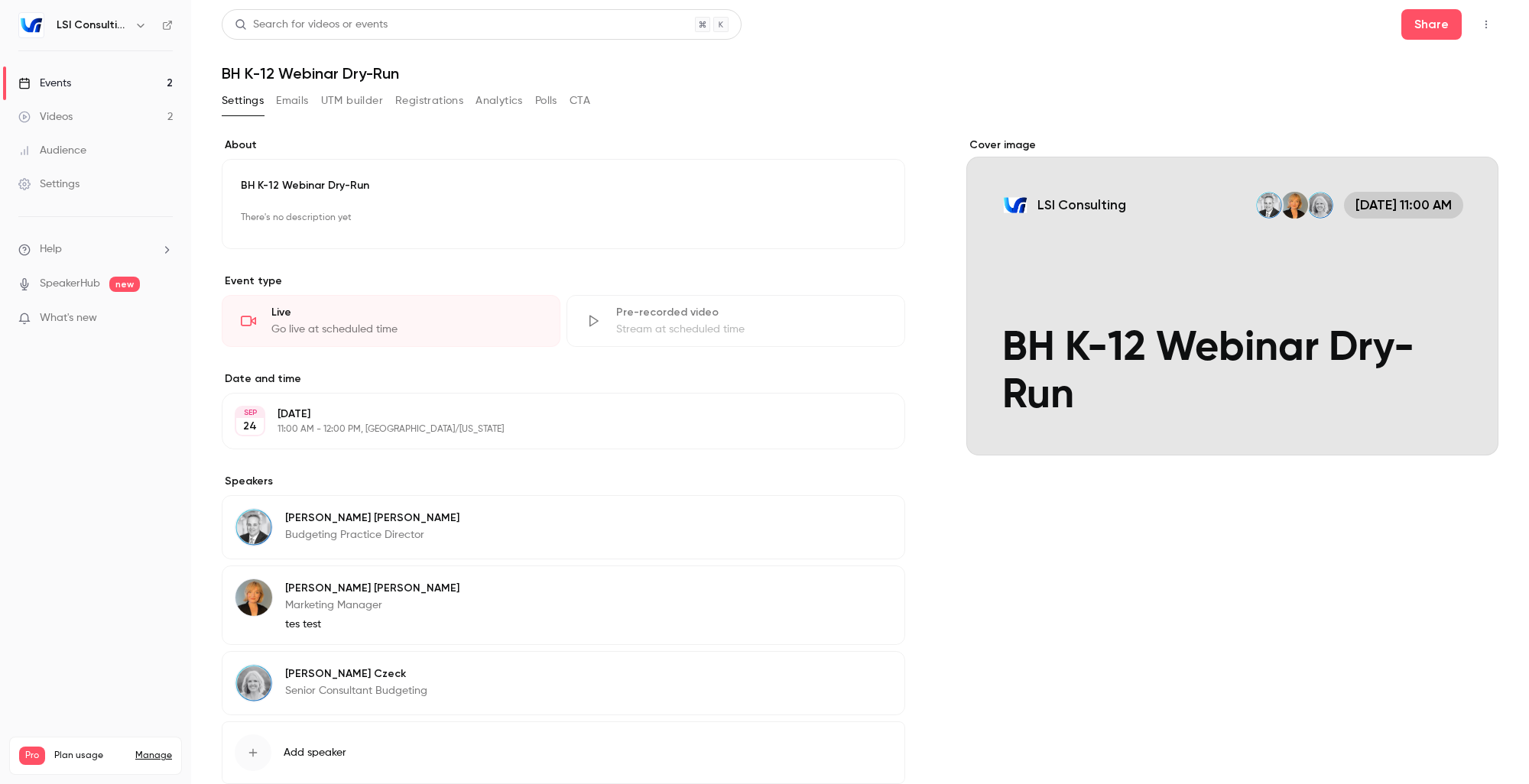
click at [1480, 29] on icon "button" at bounding box center [1486, 24] width 12 height 10
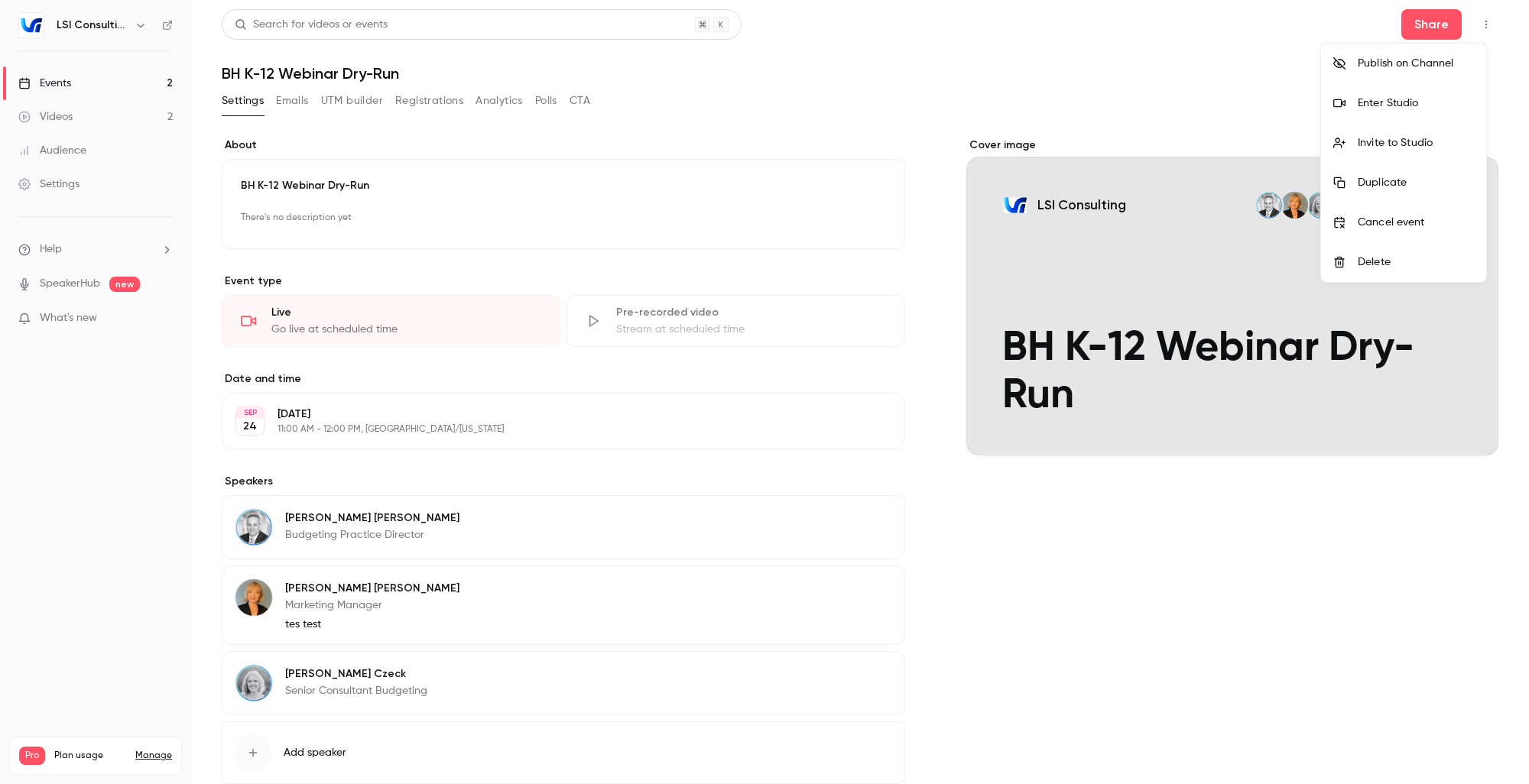
click at [1382, 138] on div "Invite to Studio" at bounding box center [1416, 143] width 116 height 15
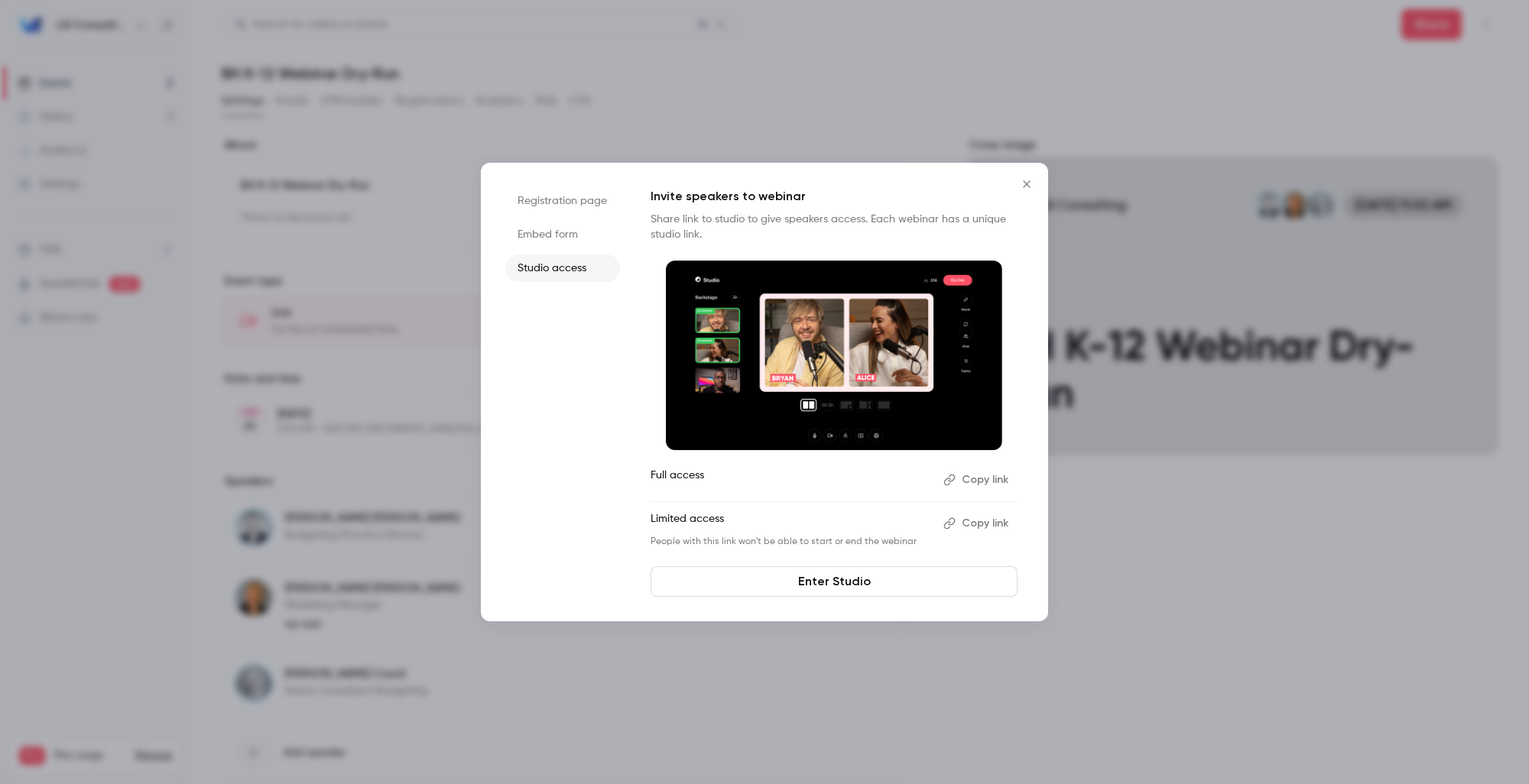
click at [571, 201] on li "Registration page" at bounding box center [563, 201] width 115 height 27
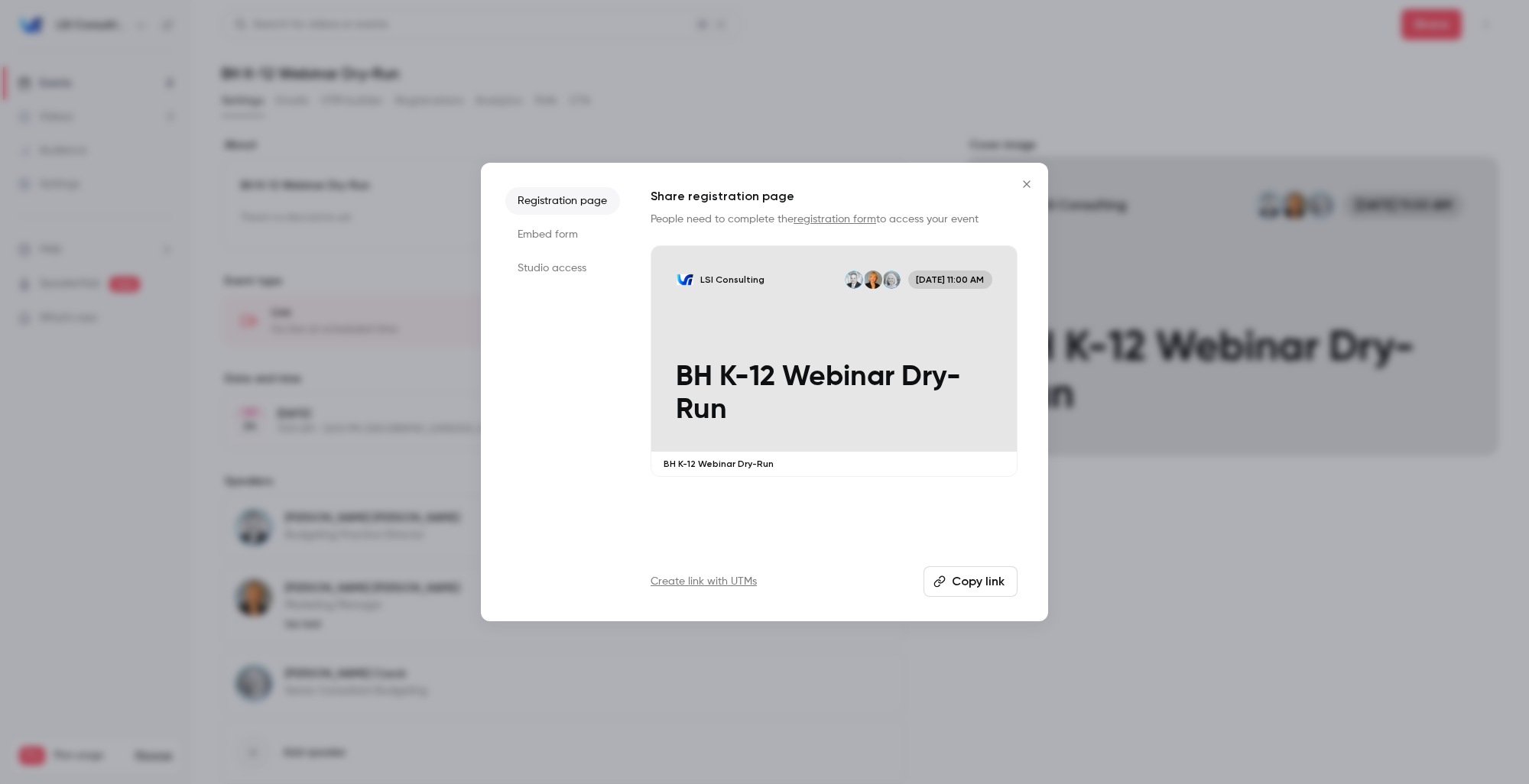
click at [544, 232] on li "Embed form" at bounding box center [563, 234] width 115 height 27
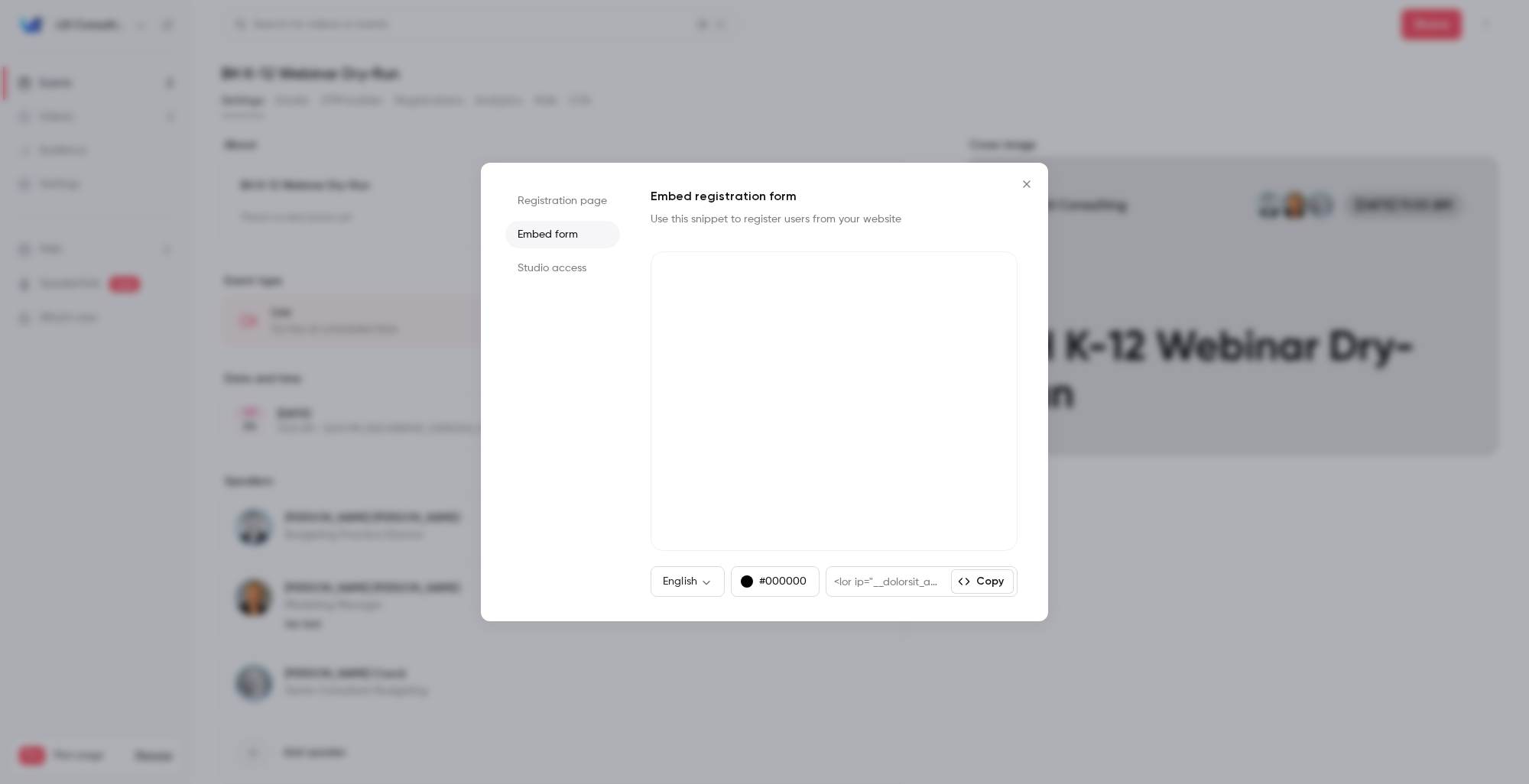
click at [540, 270] on li "Studio access" at bounding box center [563, 268] width 115 height 27
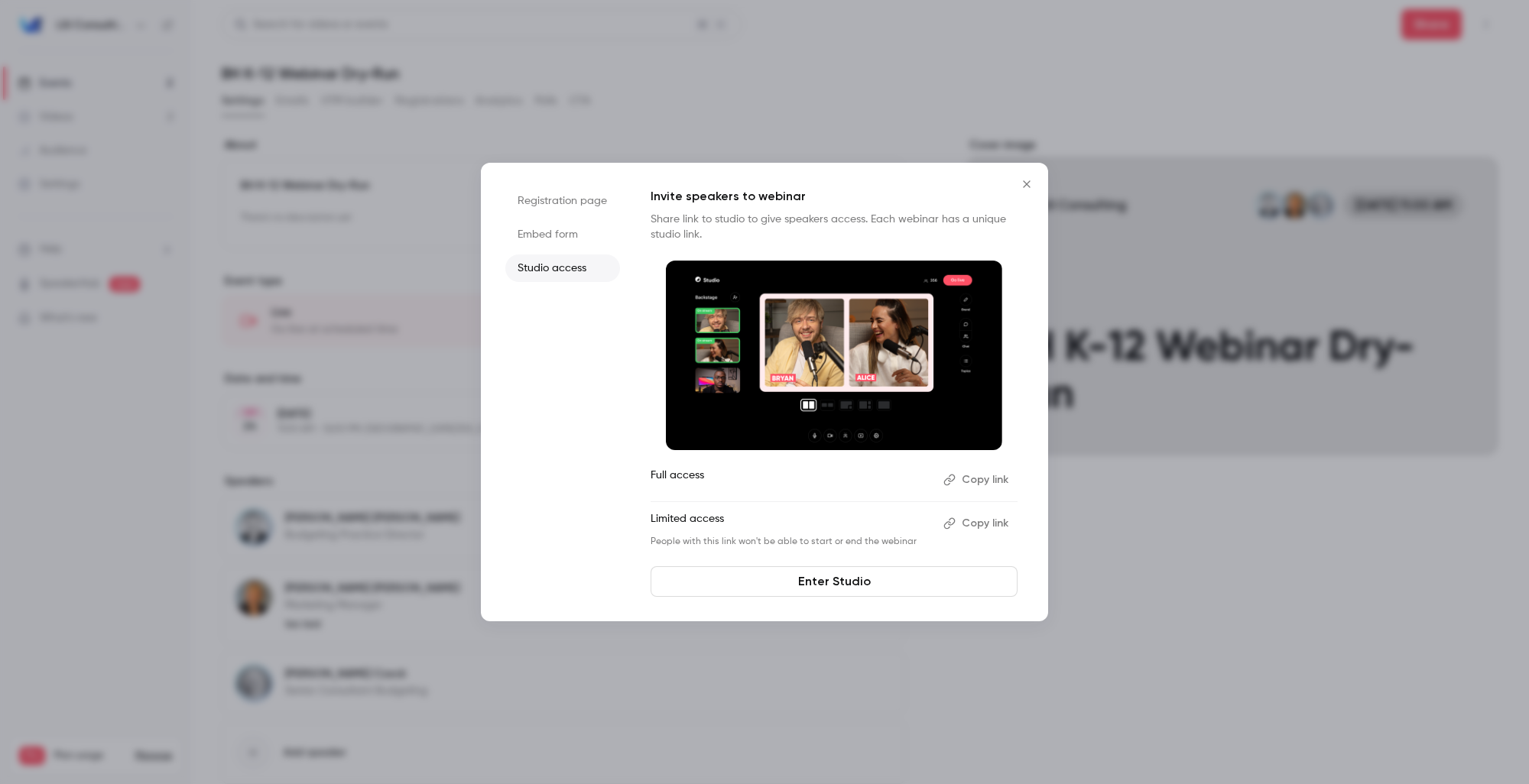
click at [985, 482] on button "Copy link" at bounding box center [978, 480] width 80 height 24
click at [1027, 185] on icon "Close" at bounding box center [1026, 184] width 7 height 7
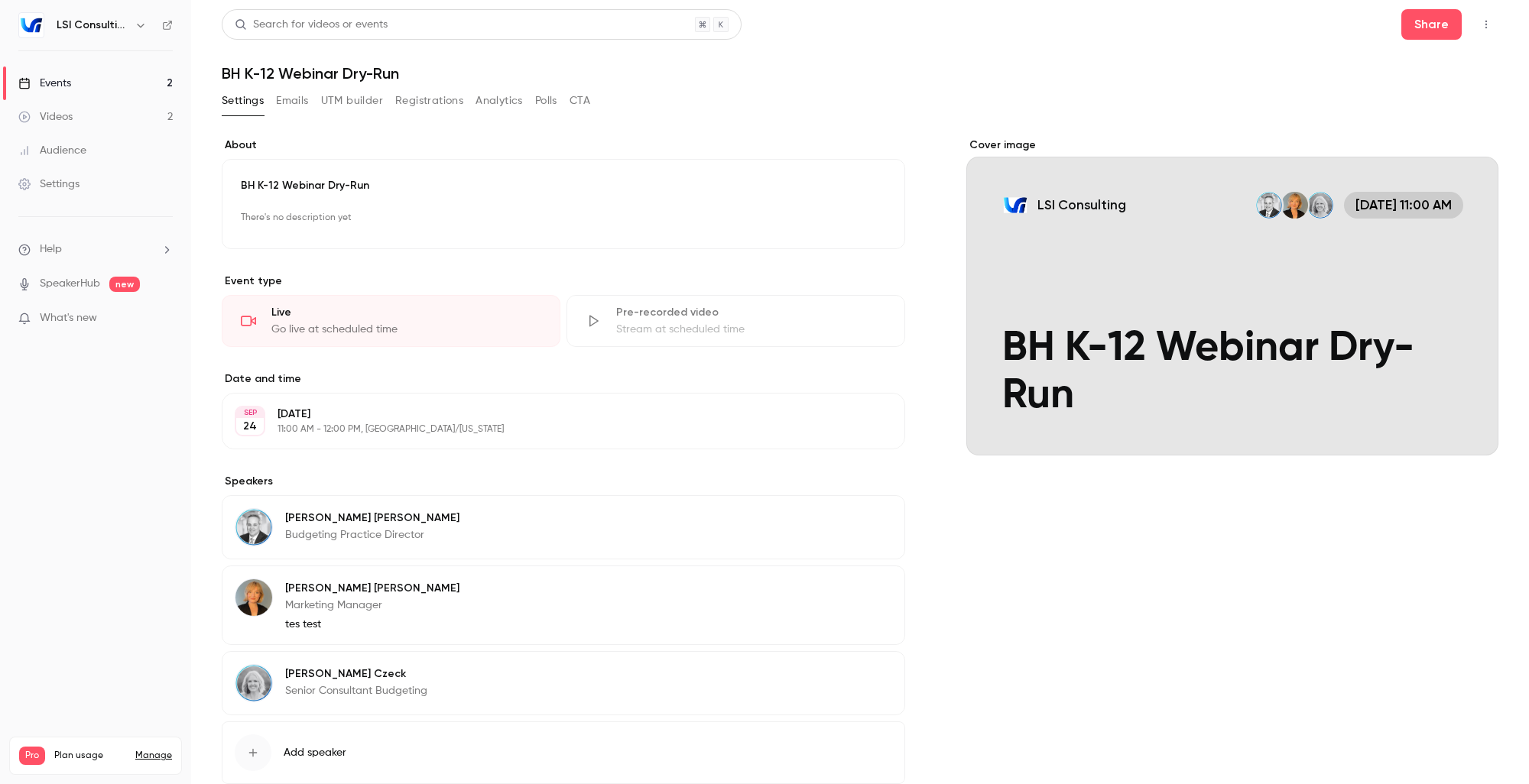
click at [1177, 84] on div "**********" at bounding box center [860, 439] width 1277 height 860
click at [51, 286] on link "SpeakerHub" at bounding box center [70, 284] width 60 height 16
click at [1401, 28] on button "Share" at bounding box center [1431, 24] width 60 height 30
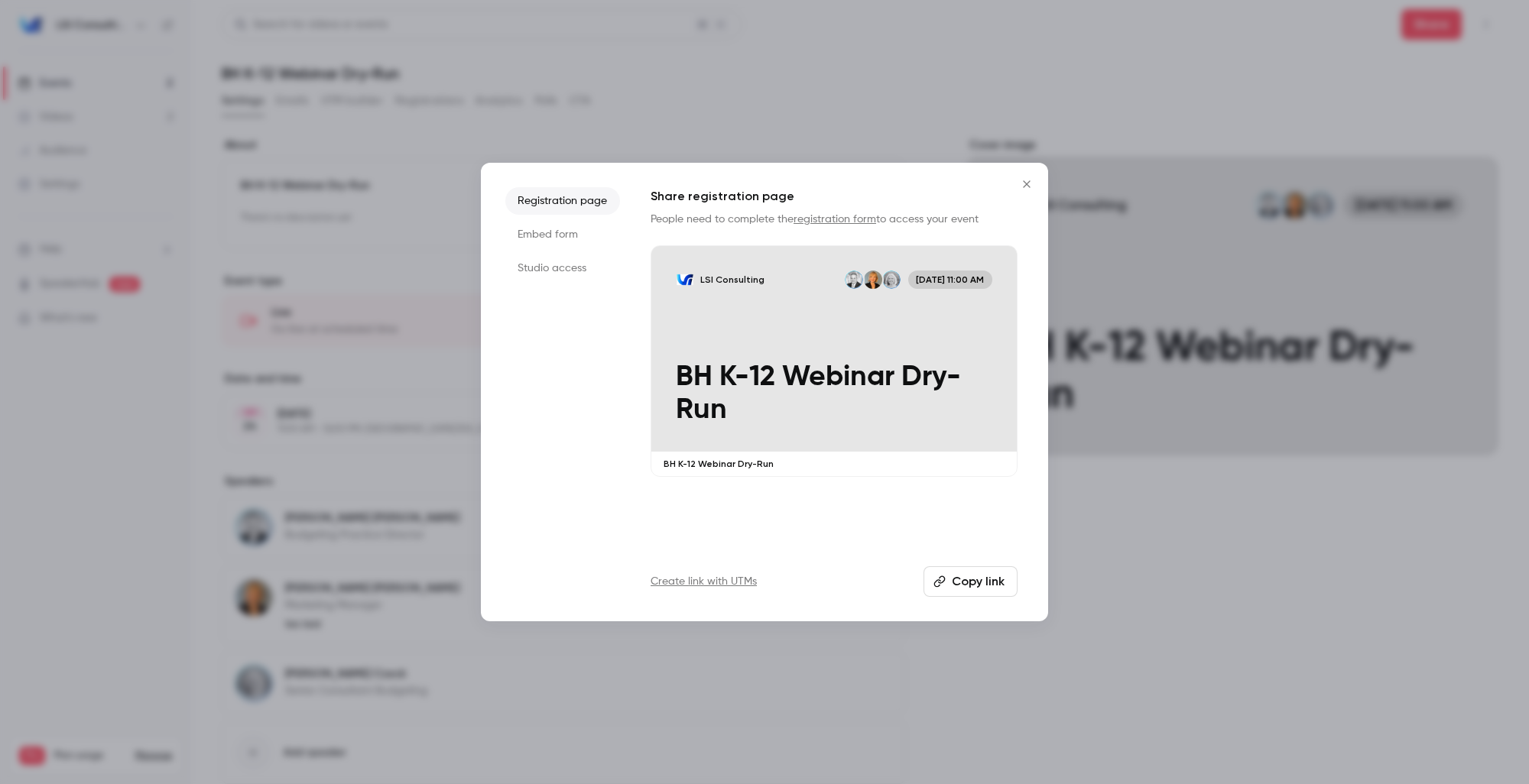
click at [985, 584] on button "Copy link" at bounding box center [970, 582] width 94 height 30
click at [1026, 181] on icon "Close" at bounding box center [1027, 184] width 18 height 12
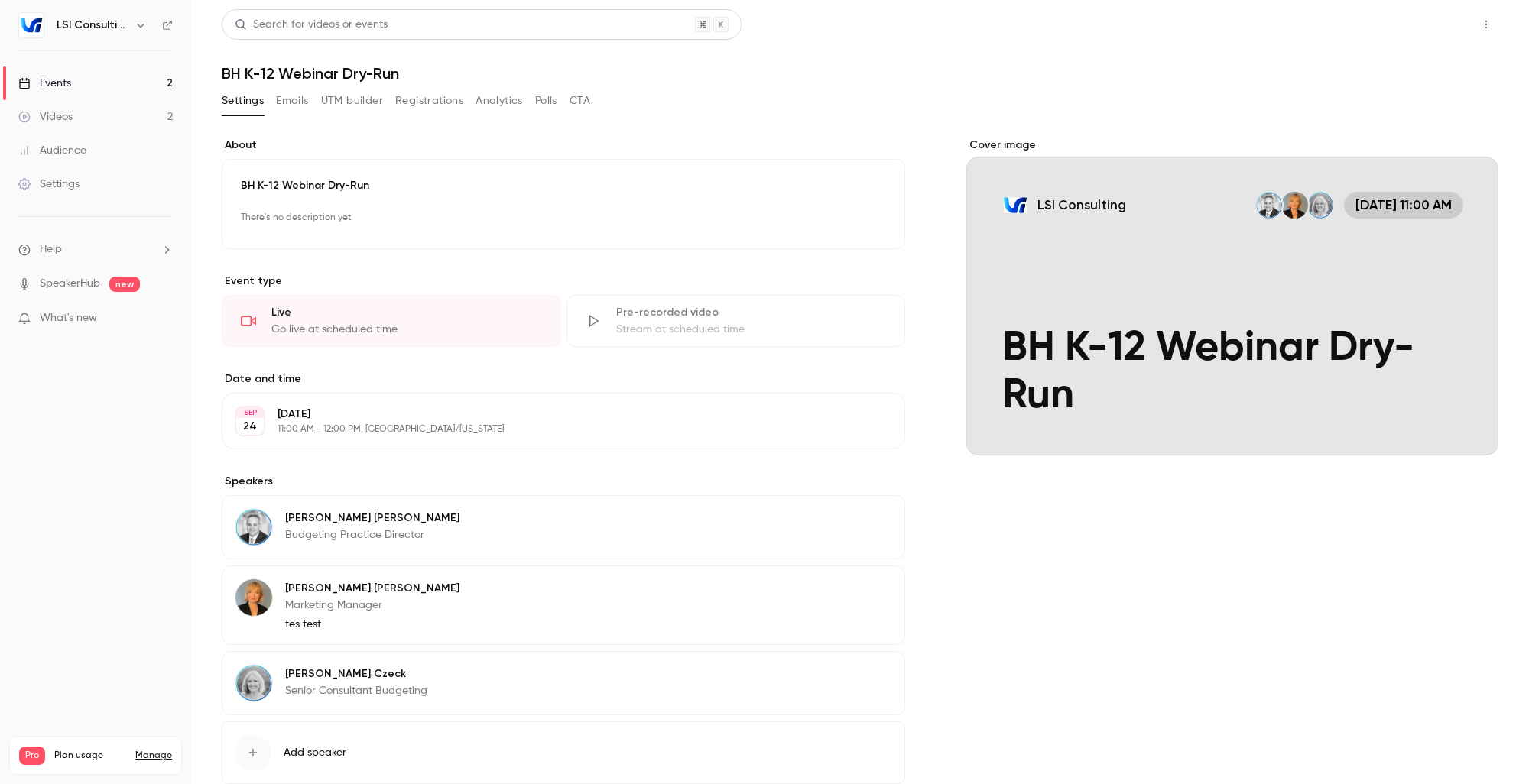
click at [1413, 24] on button "Share" at bounding box center [1431, 24] width 60 height 30
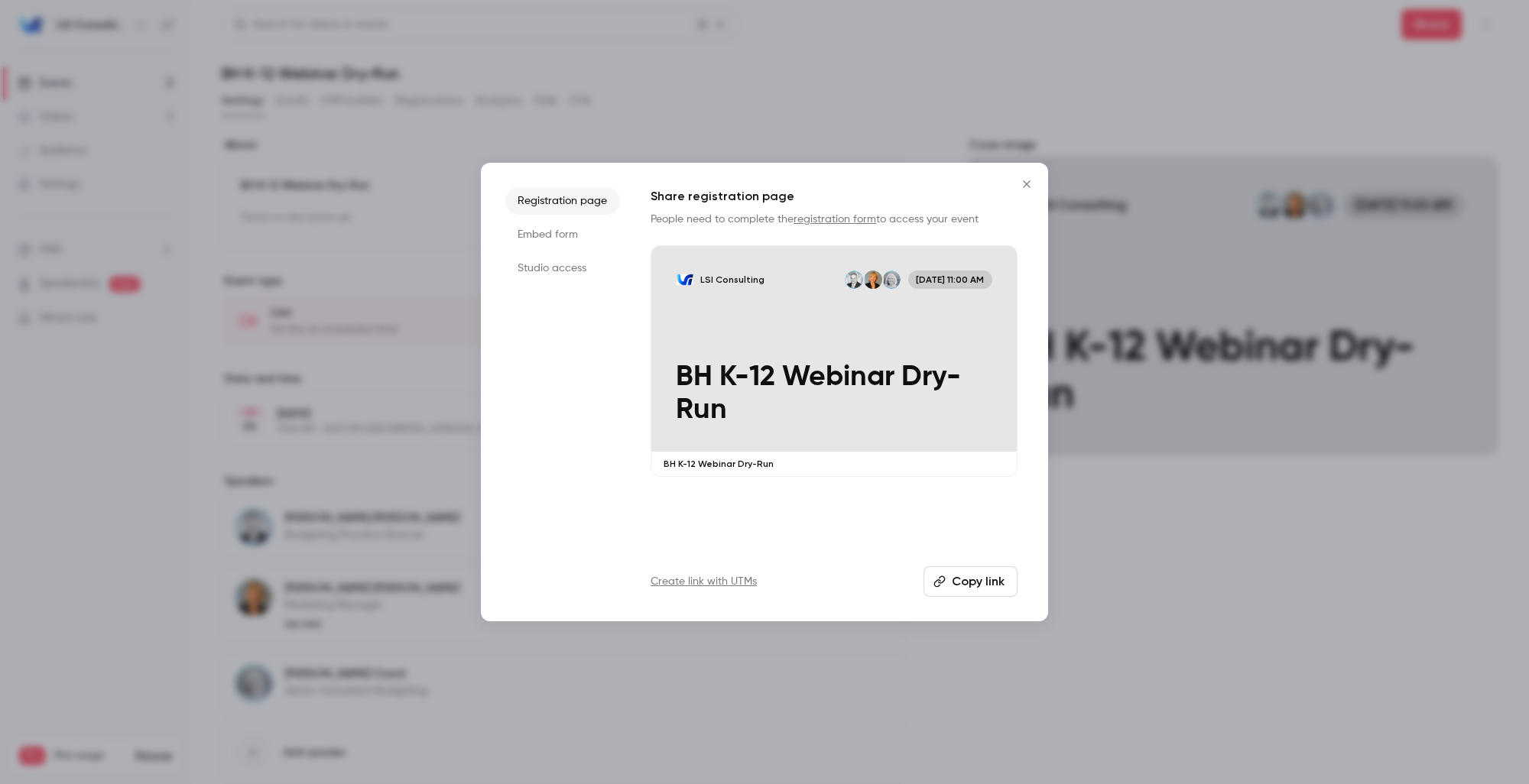
click at [1029, 183] on icon "Close" at bounding box center [1027, 184] width 18 height 12
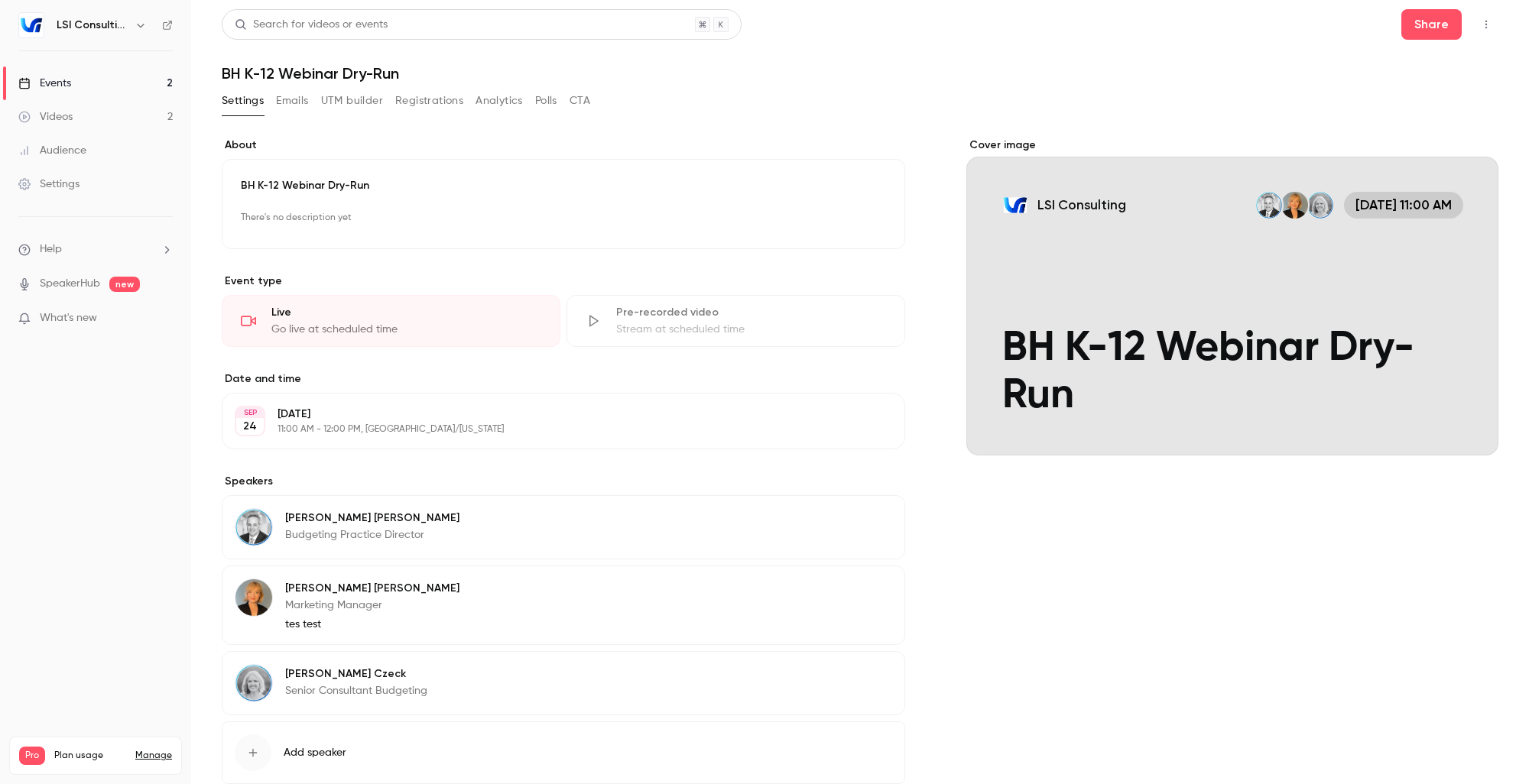
click at [1480, 24] on icon "button" at bounding box center [1486, 24] width 12 height 10
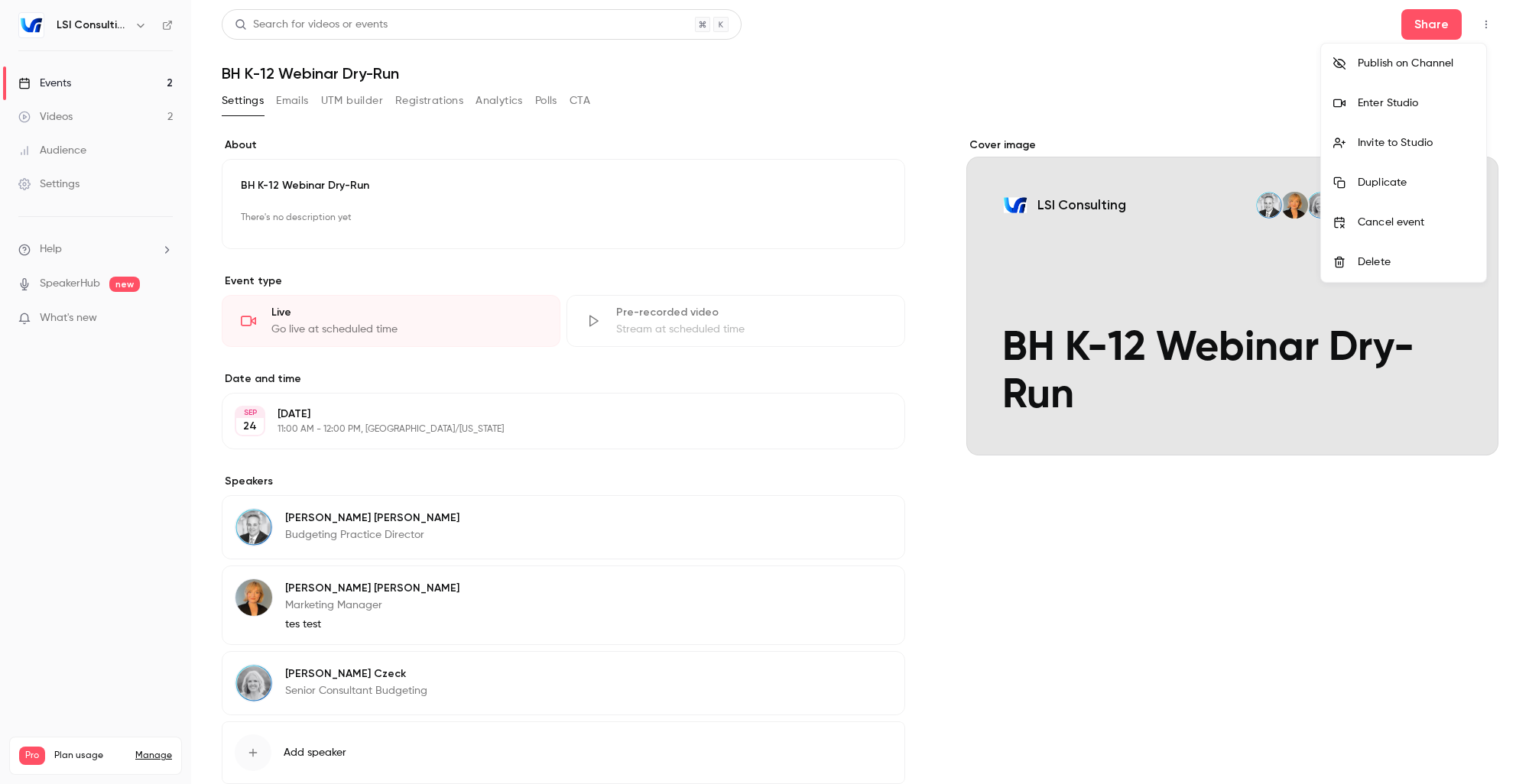
click at [1340, 566] on div at bounding box center [764, 392] width 1529 height 784
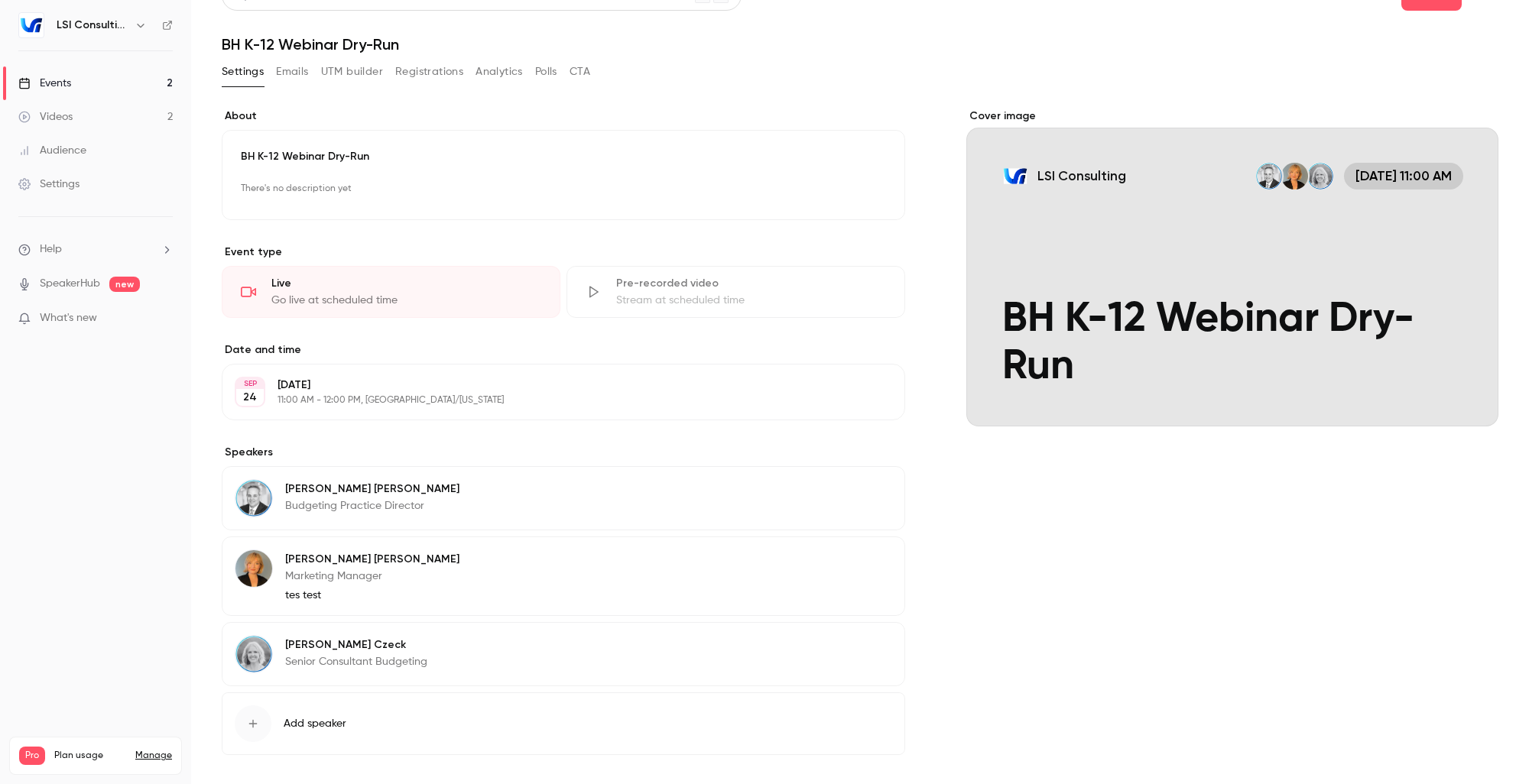
scroll to position [91, 0]
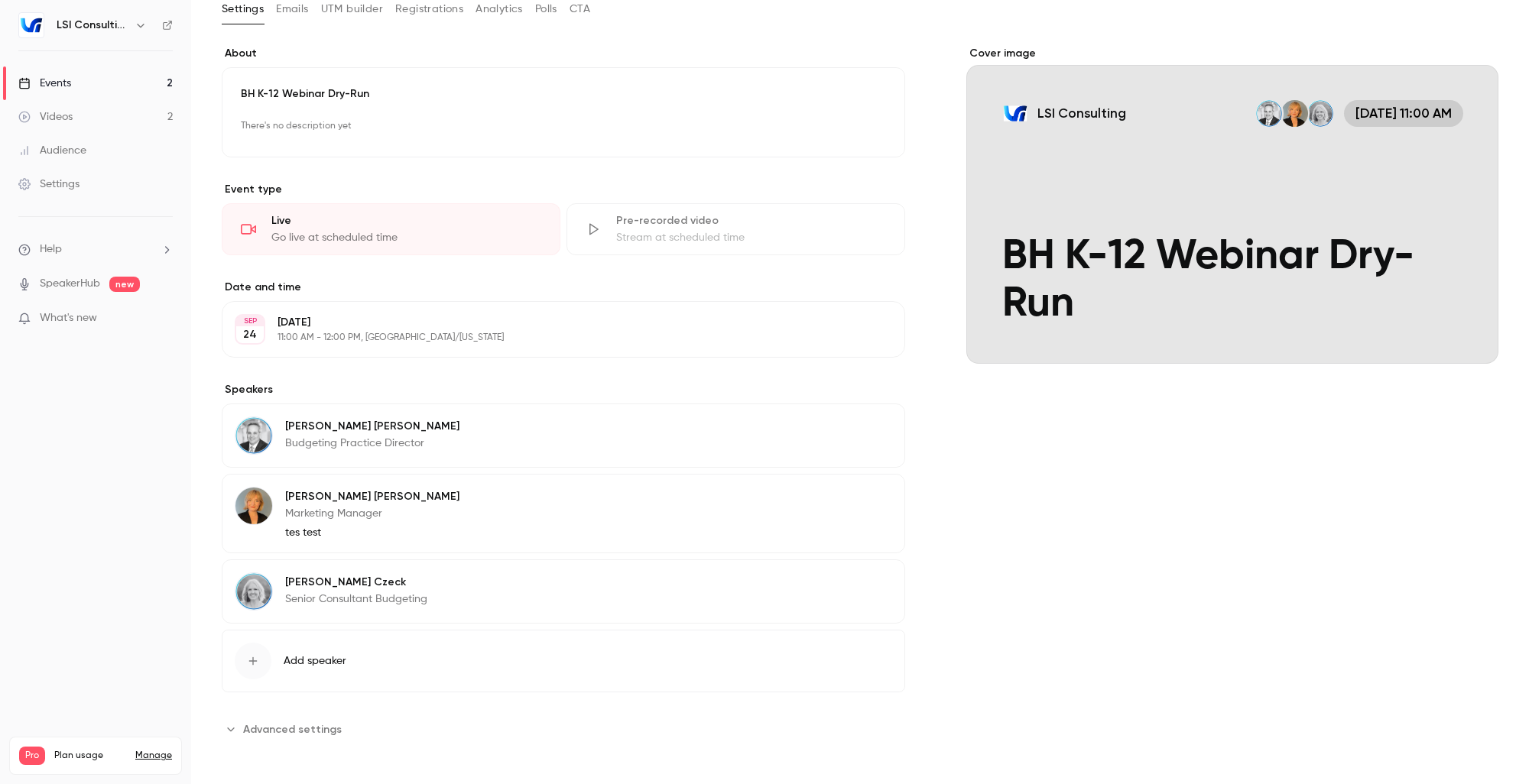
click at [857, 426] on button "Edit" at bounding box center [864, 429] width 56 height 24
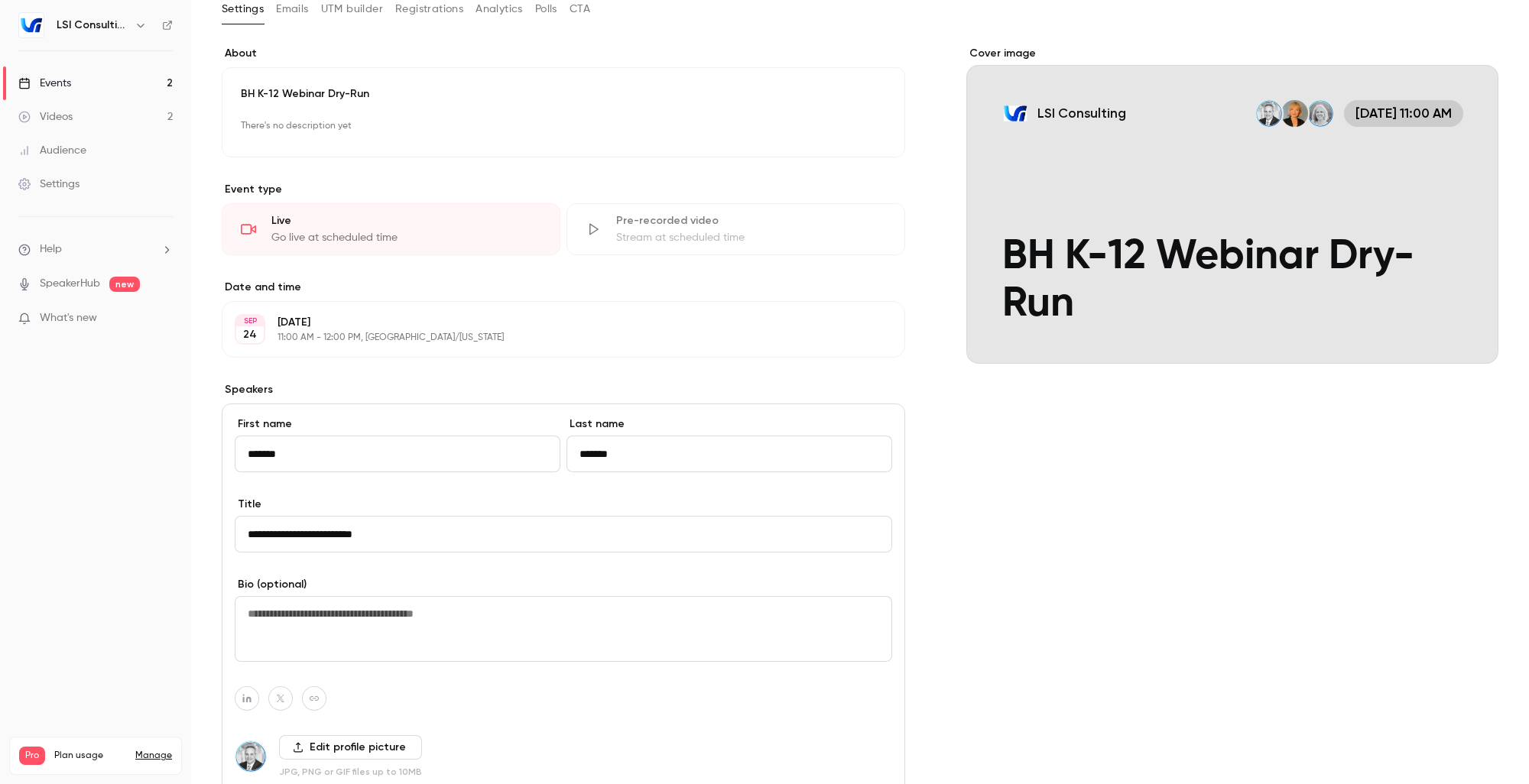
click at [1078, 469] on div "Cover image LSI Consulting [DATE] 11:00 AM BH K-12 Webinar Dry-Run" at bounding box center [1232, 583] width 532 height 1074
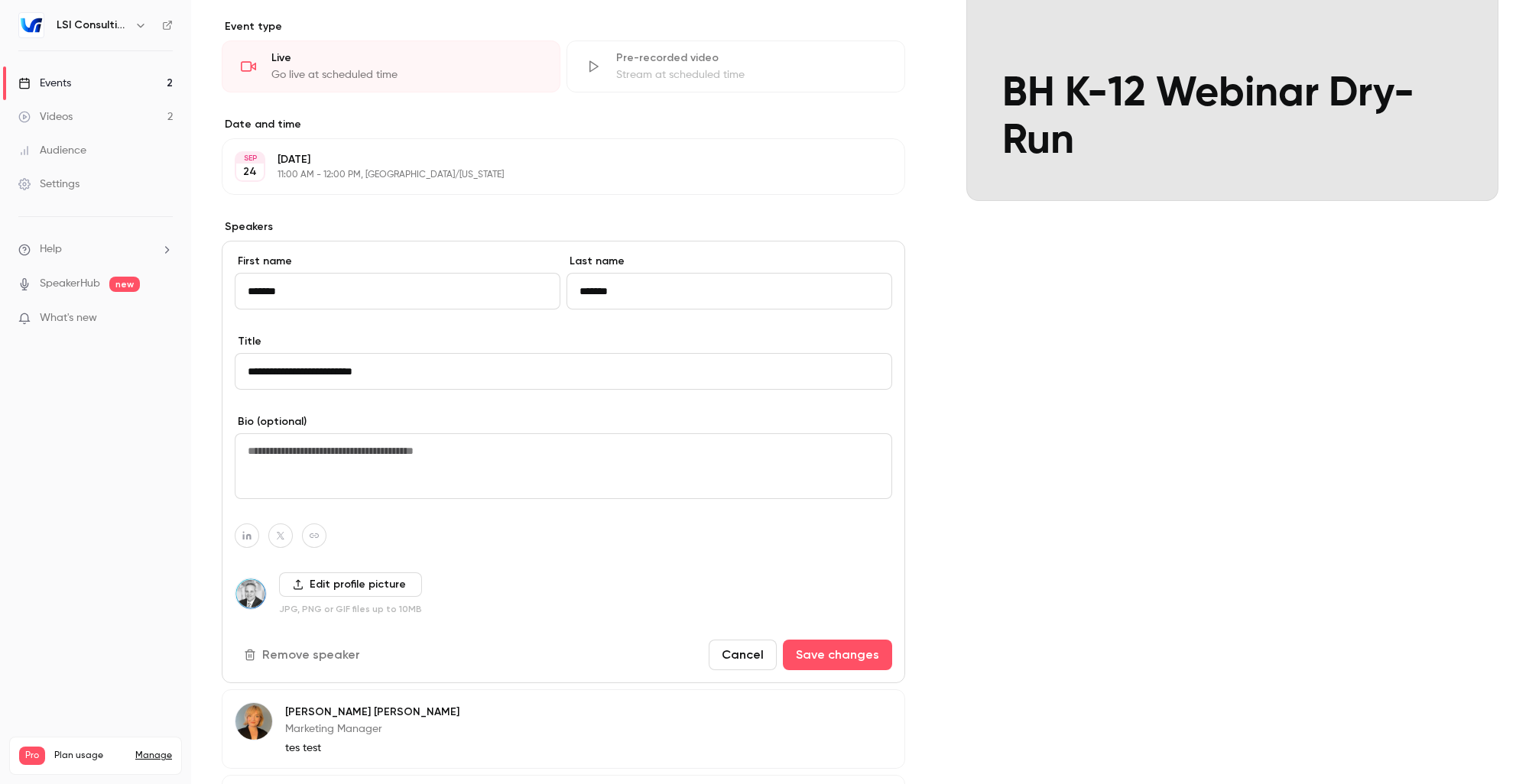
scroll to position [397, 0]
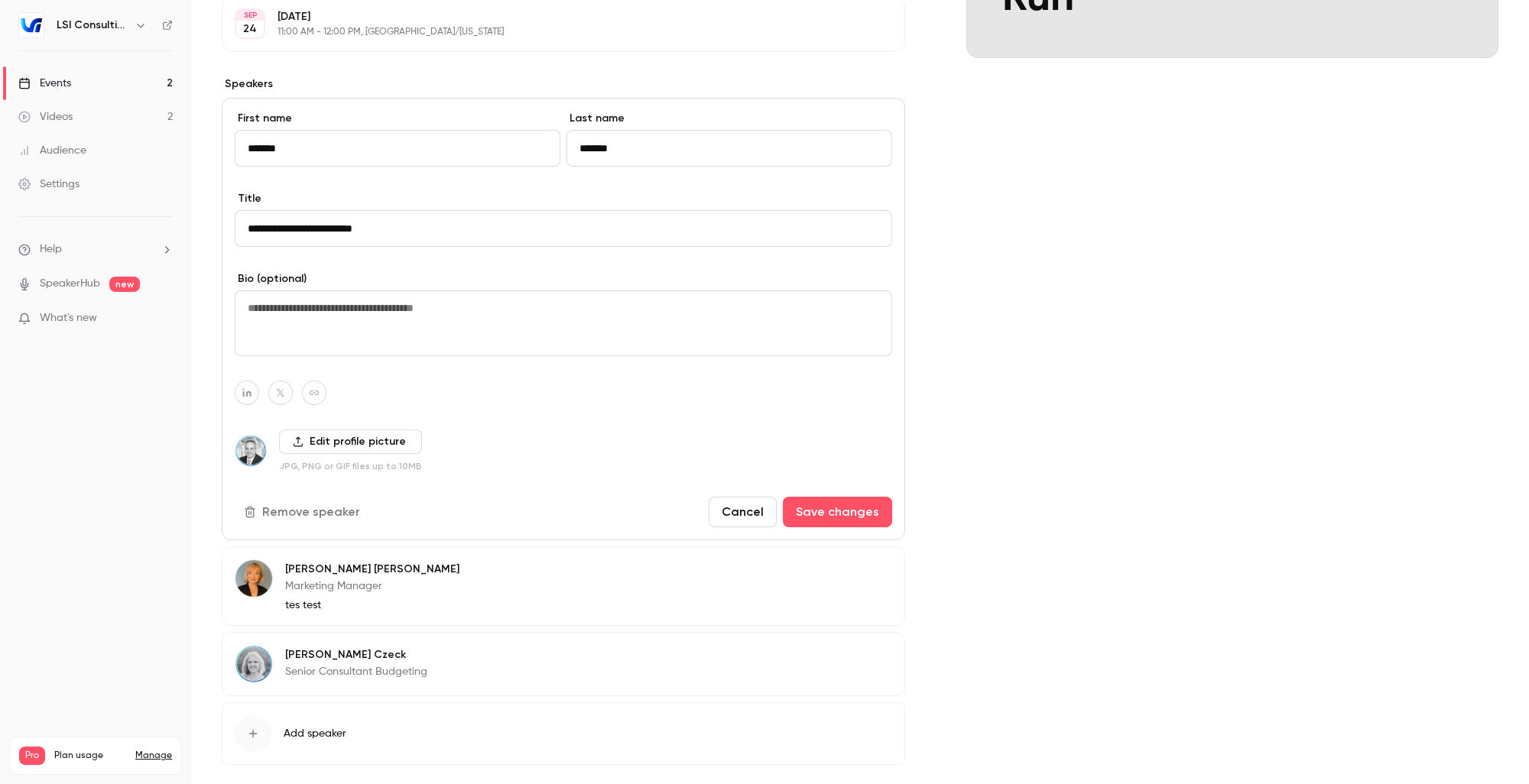
click at [743, 517] on button "Cancel" at bounding box center [742, 512] width 68 height 30
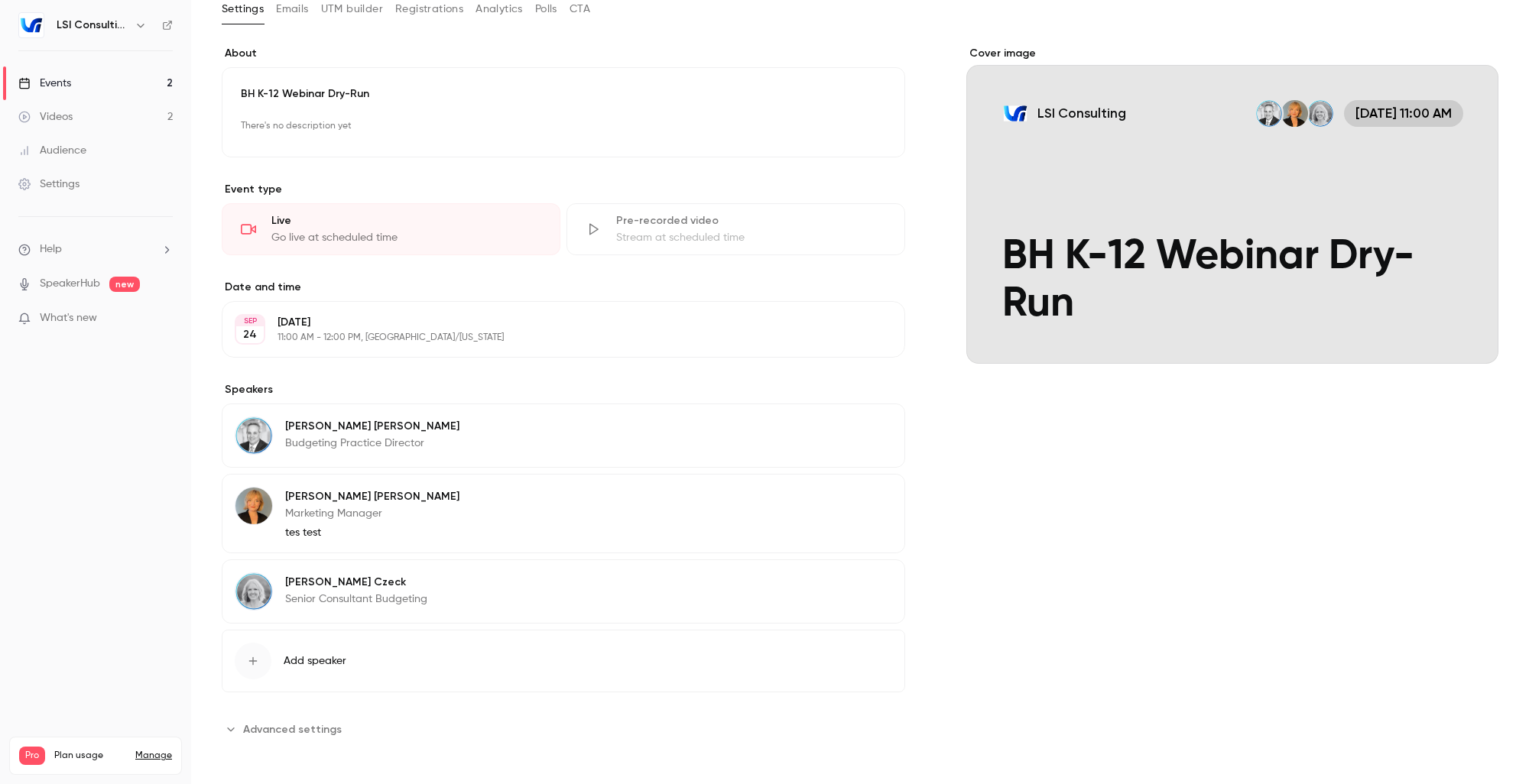
scroll to position [0, 0]
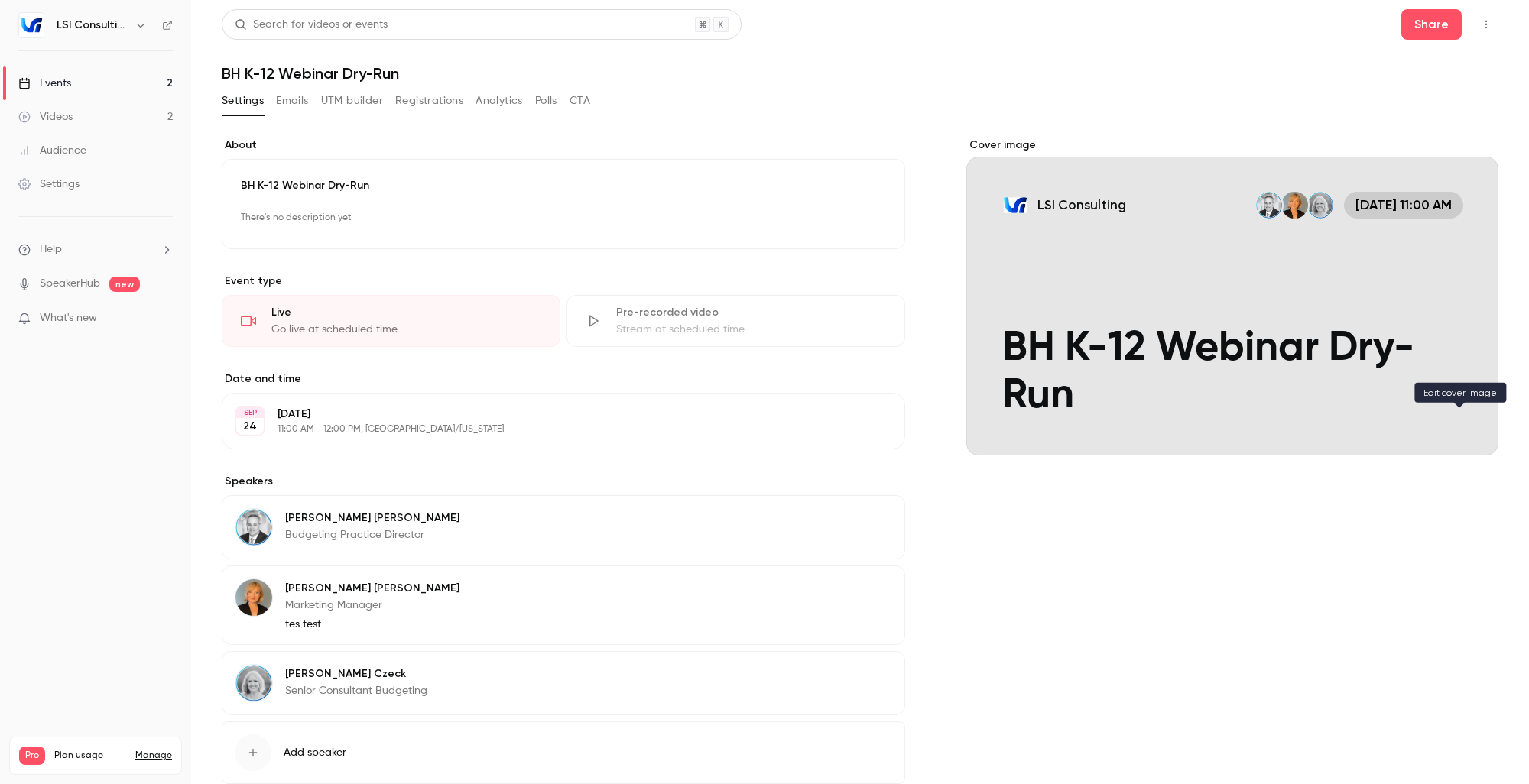
click at [1462, 422] on icon "Cover image" at bounding box center [1470, 428] width 17 height 12
click at [1423, 28] on button "Share" at bounding box center [1431, 24] width 60 height 30
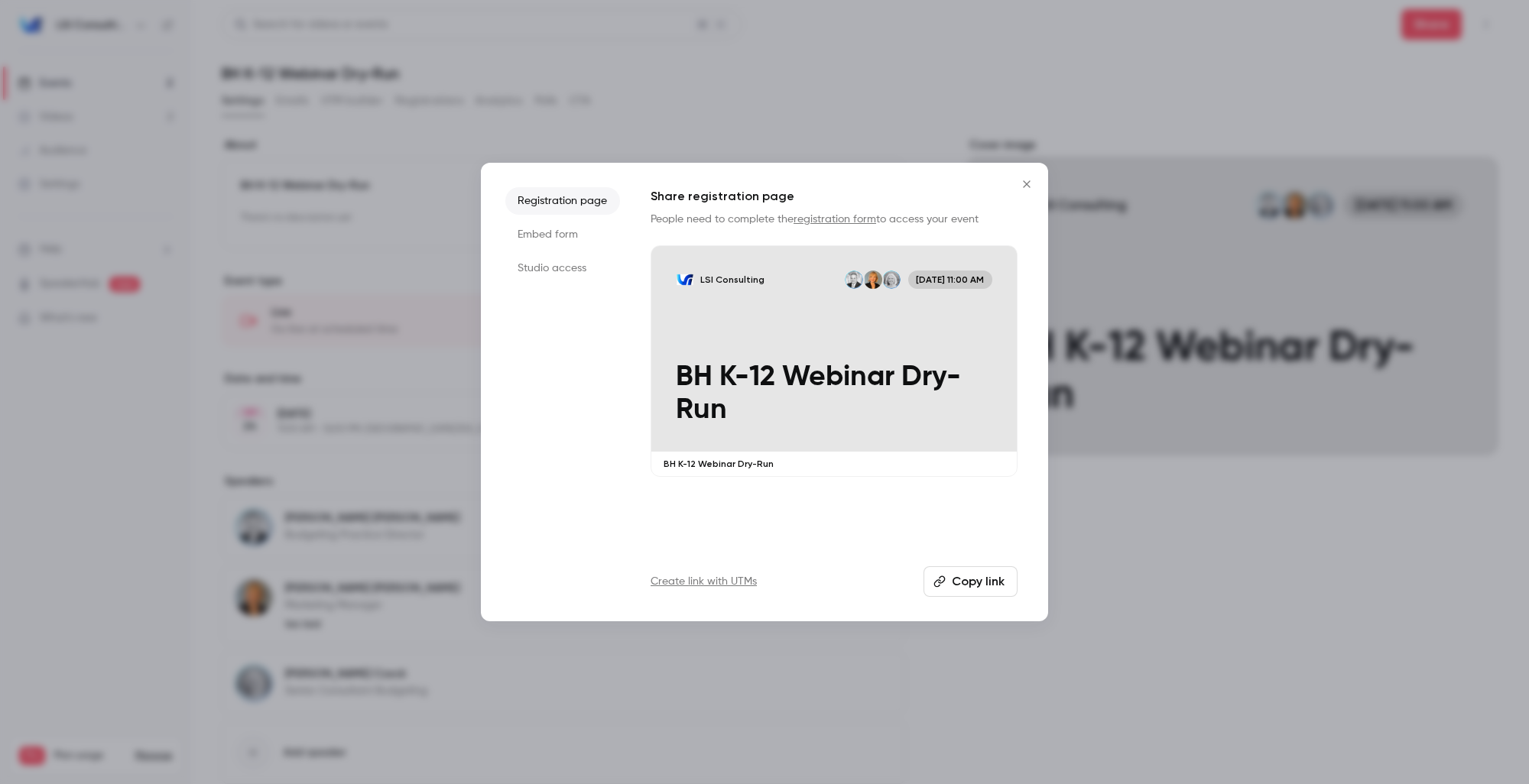
click at [556, 244] on li "Embed form" at bounding box center [563, 234] width 115 height 27
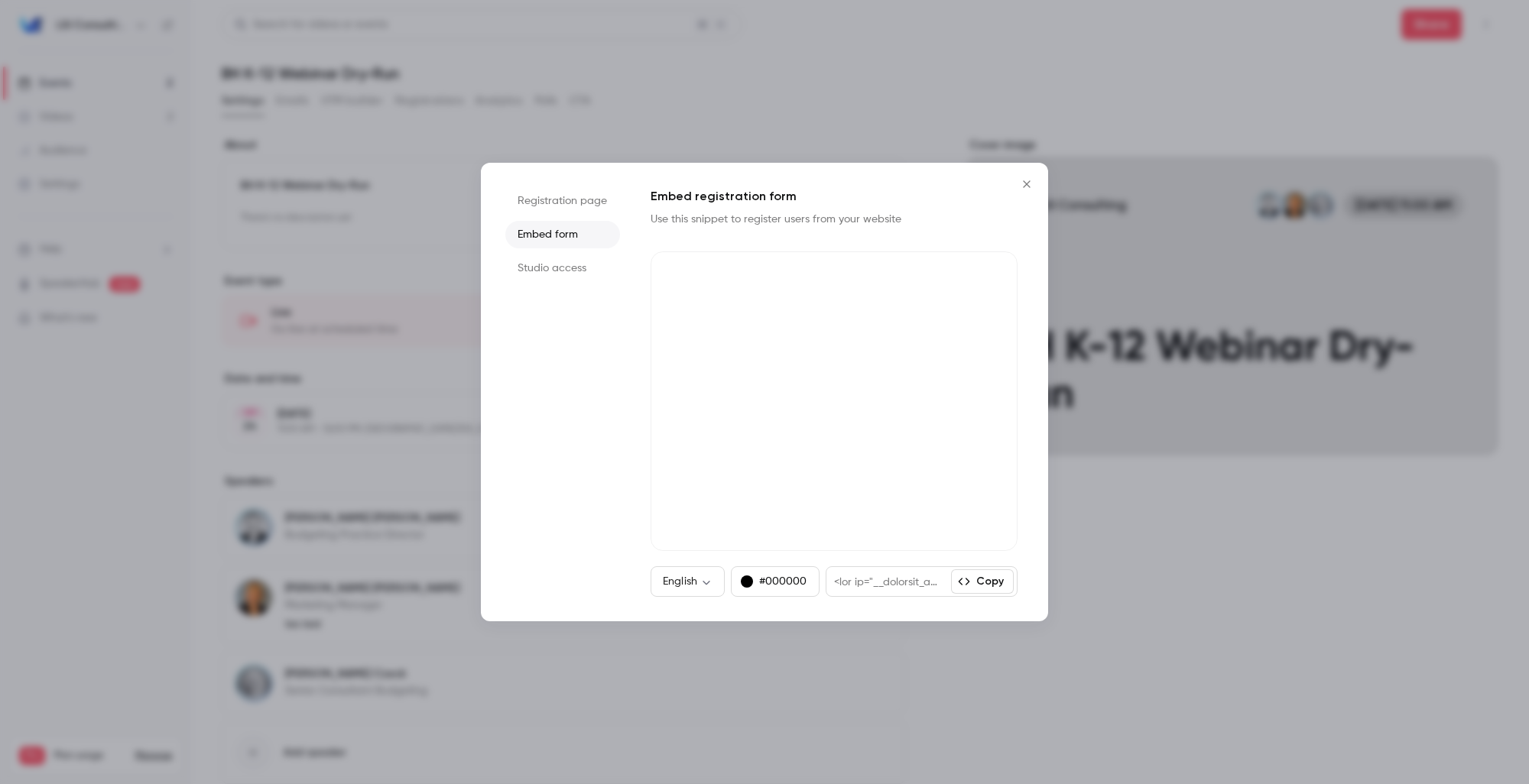
click at [566, 266] on li "Studio access" at bounding box center [563, 268] width 115 height 27
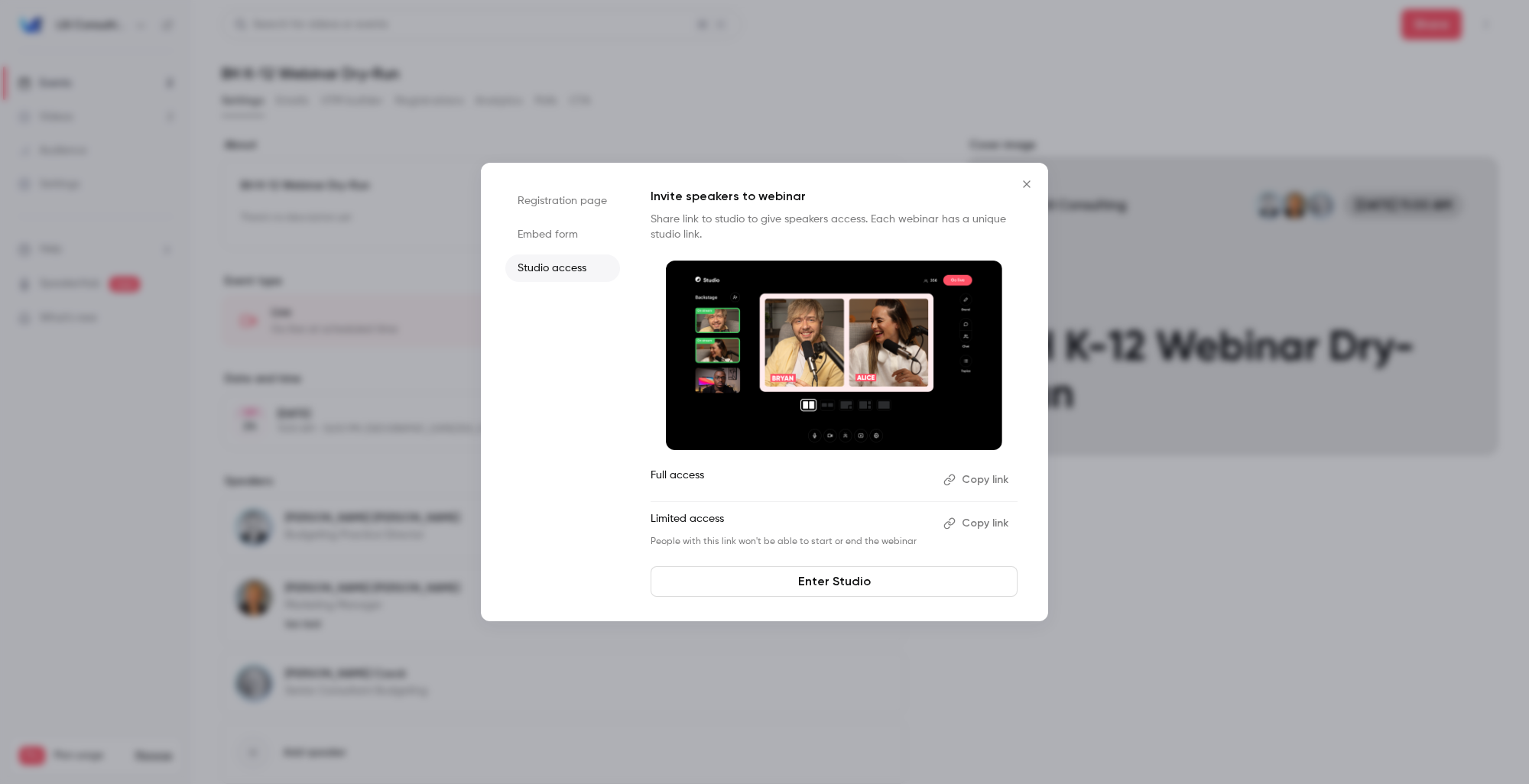
click at [1027, 187] on icon "Close" at bounding box center [1027, 184] width 18 height 12
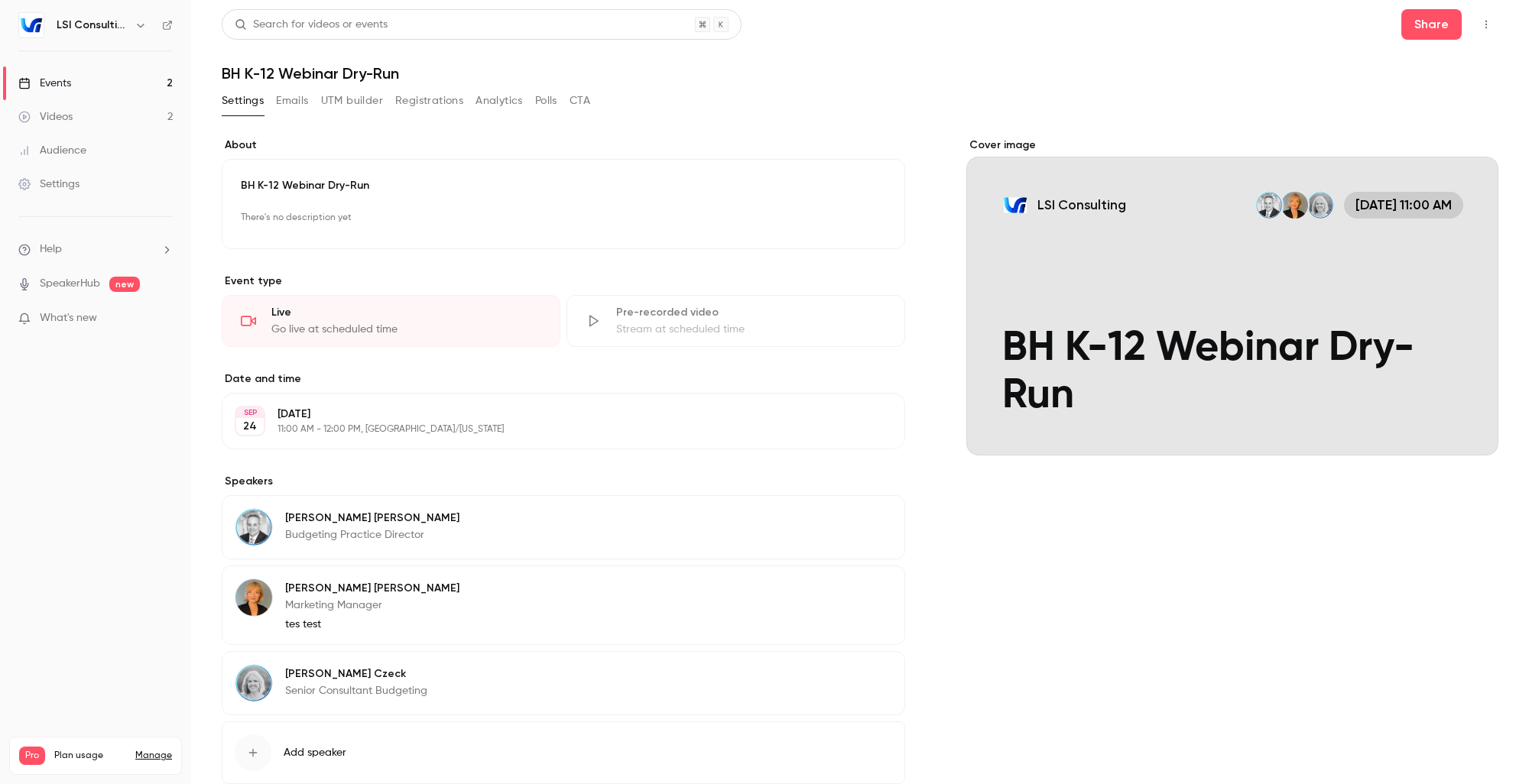
click at [950, 118] on div "Settings Emails UTM builder Registrations Analytics Polls CTA" at bounding box center [860, 104] width 1277 height 30
click at [1480, 26] on icon "button" at bounding box center [1486, 24] width 12 height 10
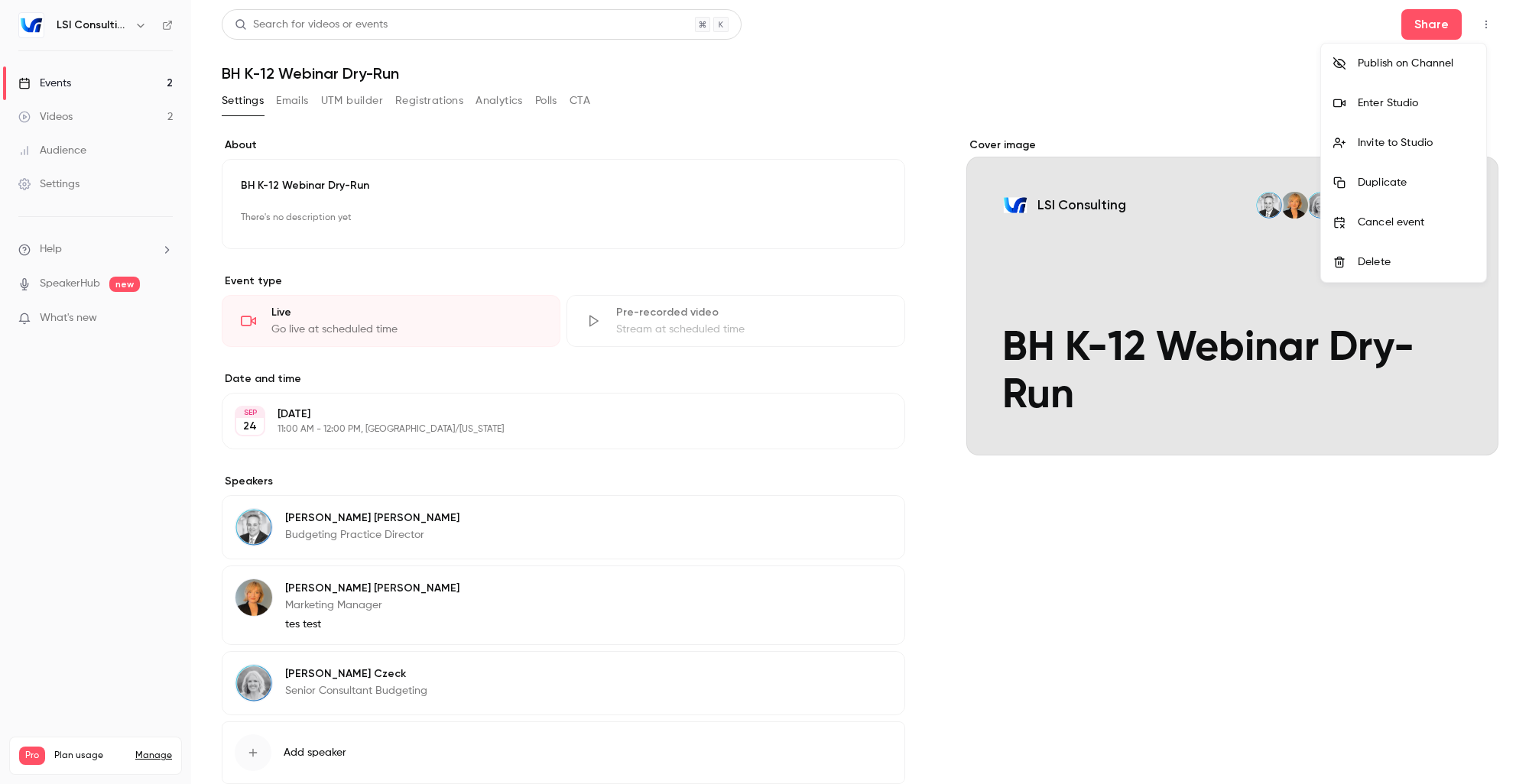
click at [1372, 148] on div "Invite to Studio" at bounding box center [1416, 143] width 116 height 15
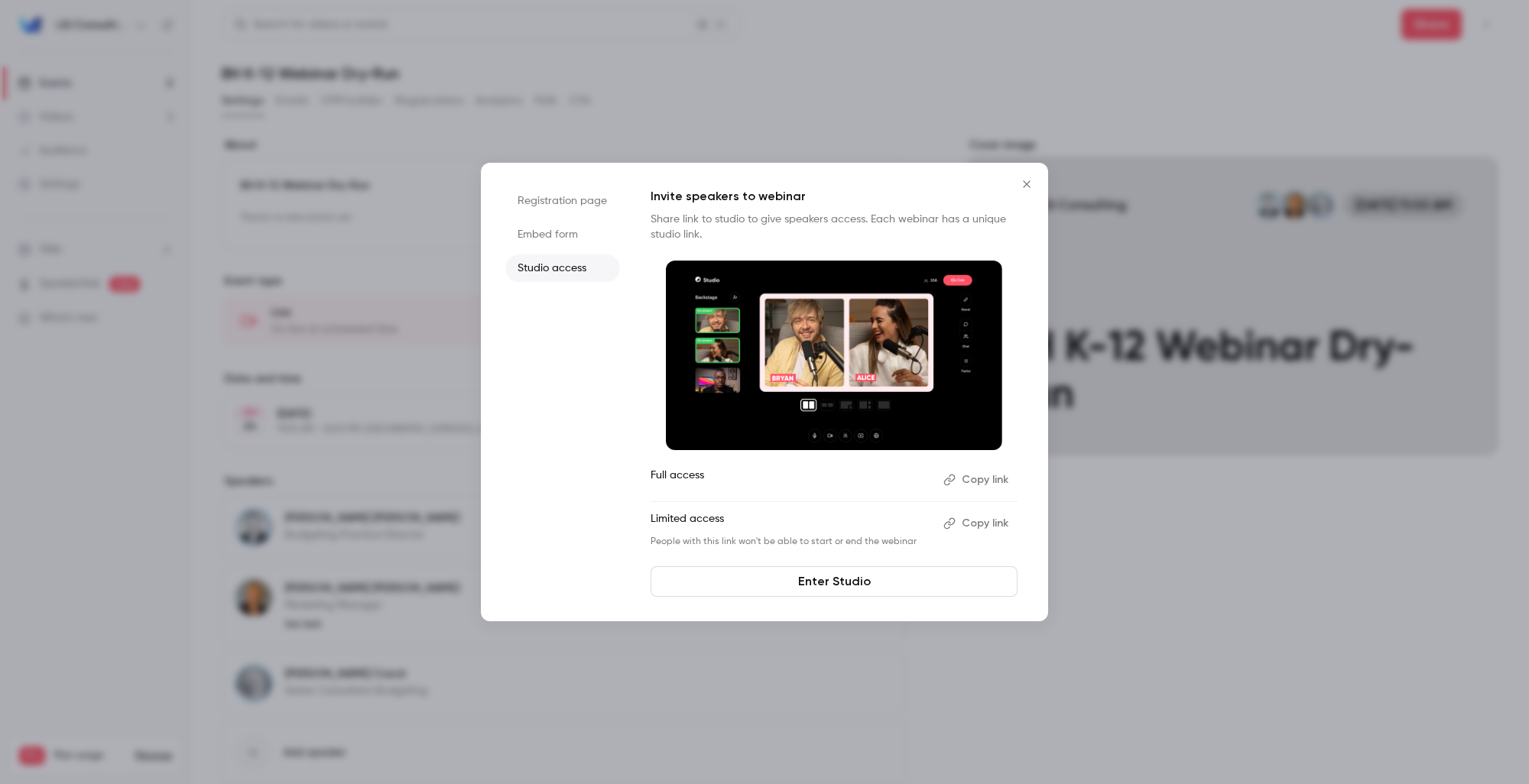
click at [976, 477] on button "Copy link" at bounding box center [978, 480] width 80 height 24
click at [1027, 183] on icon "Close" at bounding box center [1027, 184] width 18 height 12
